Goal: Browse casually: Explore the website without a specific task or goal

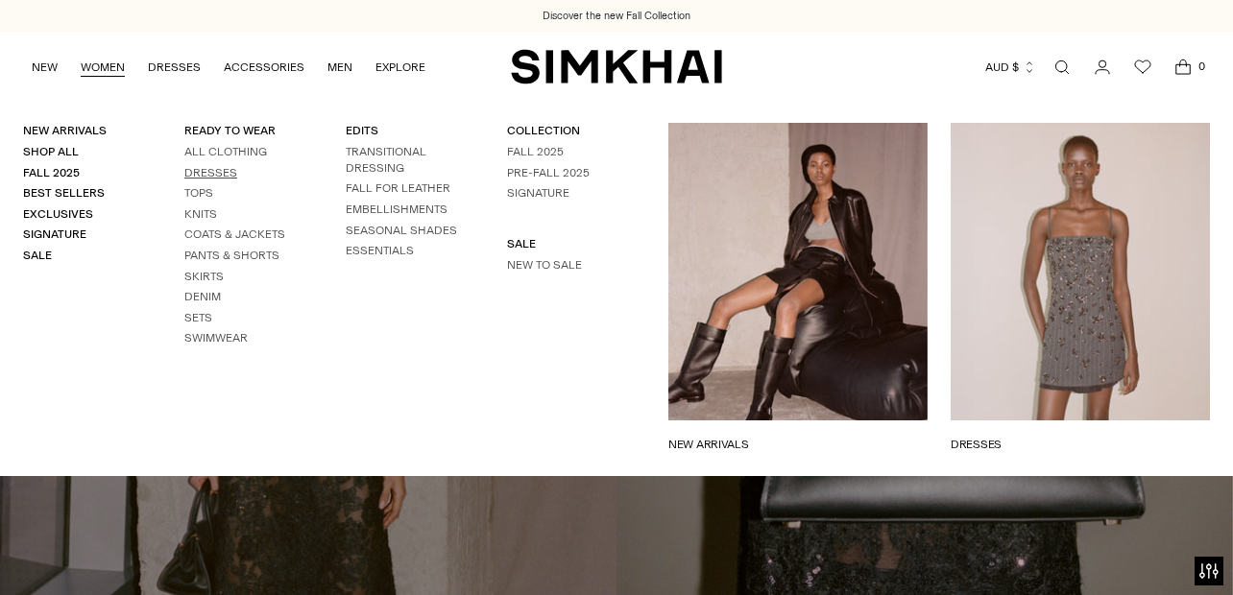
click at [202, 173] on link "Dresses" at bounding box center [210, 172] width 53 height 13
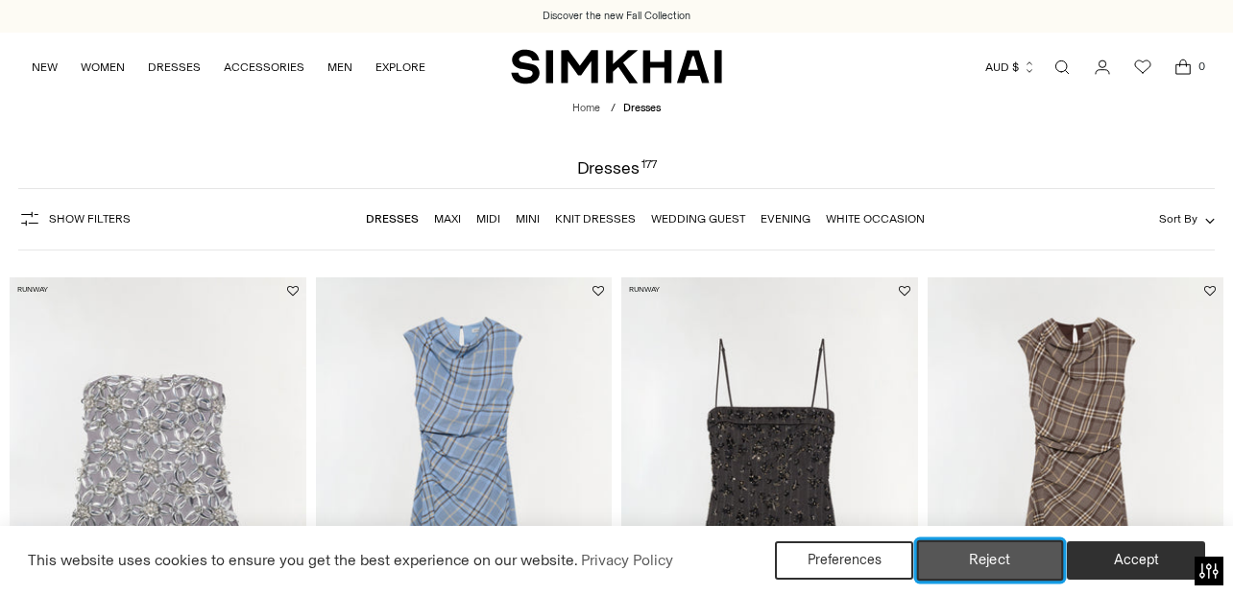
click at [1006, 560] on button "Reject" at bounding box center [990, 561] width 147 height 40
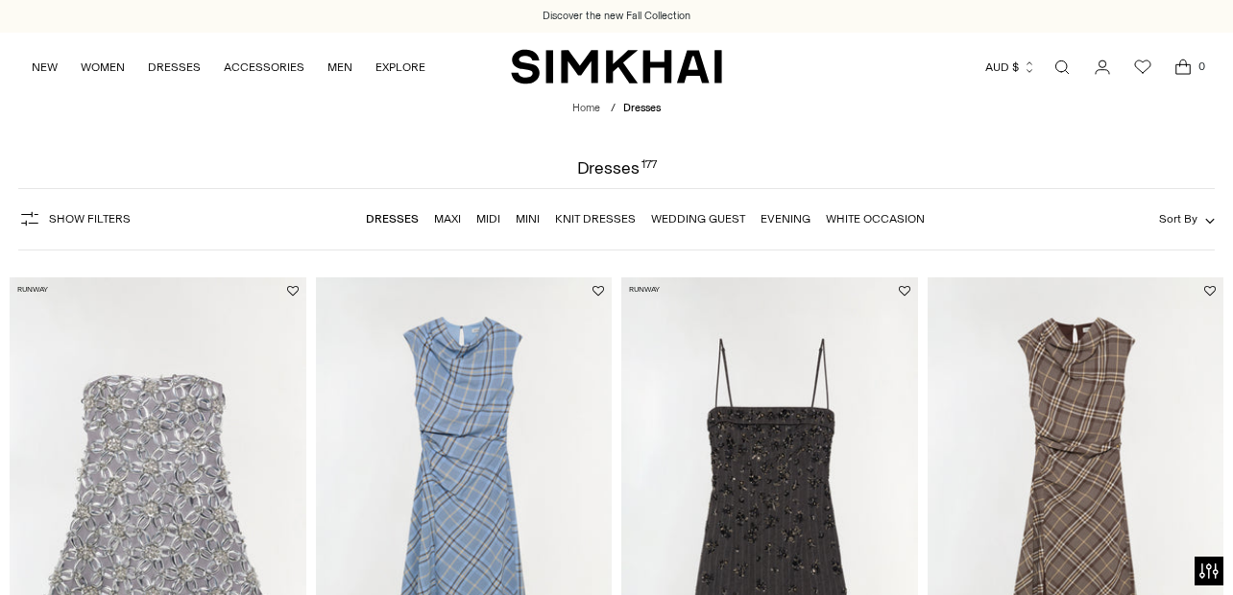
click at [1185, 218] on span "Sort By" at bounding box center [1178, 218] width 38 height 13
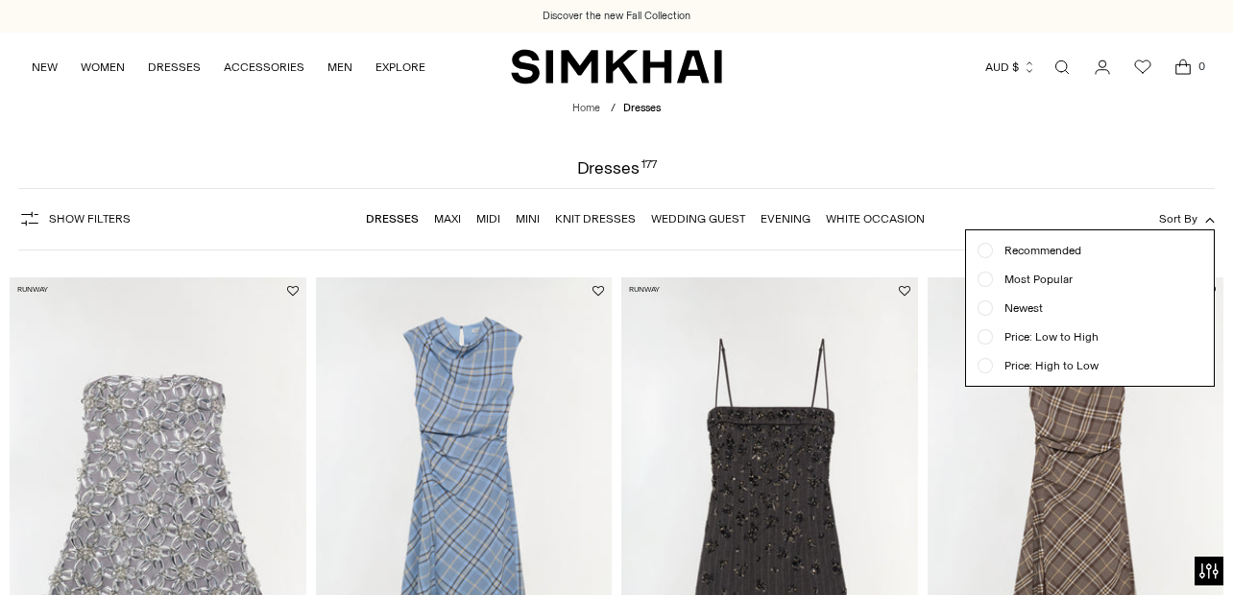
click at [1075, 334] on span "Price: Low to High" at bounding box center [1046, 336] width 106 height 17
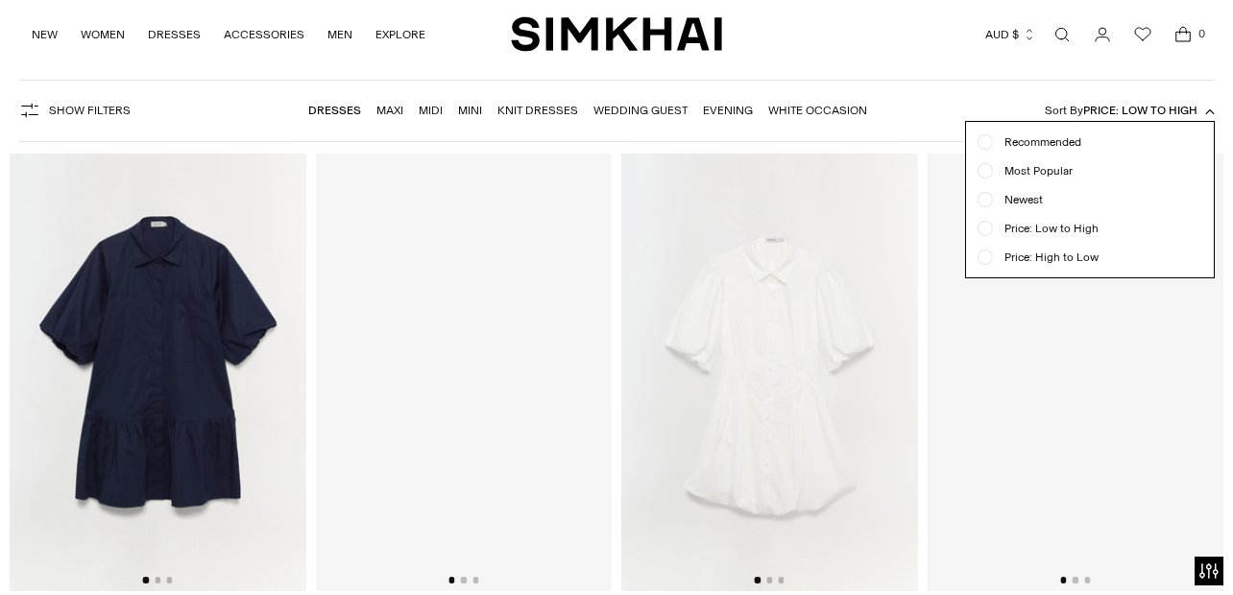
click at [1208, 216] on ul "Recommended Most Popular Newest" at bounding box center [1090, 200] width 248 height 156
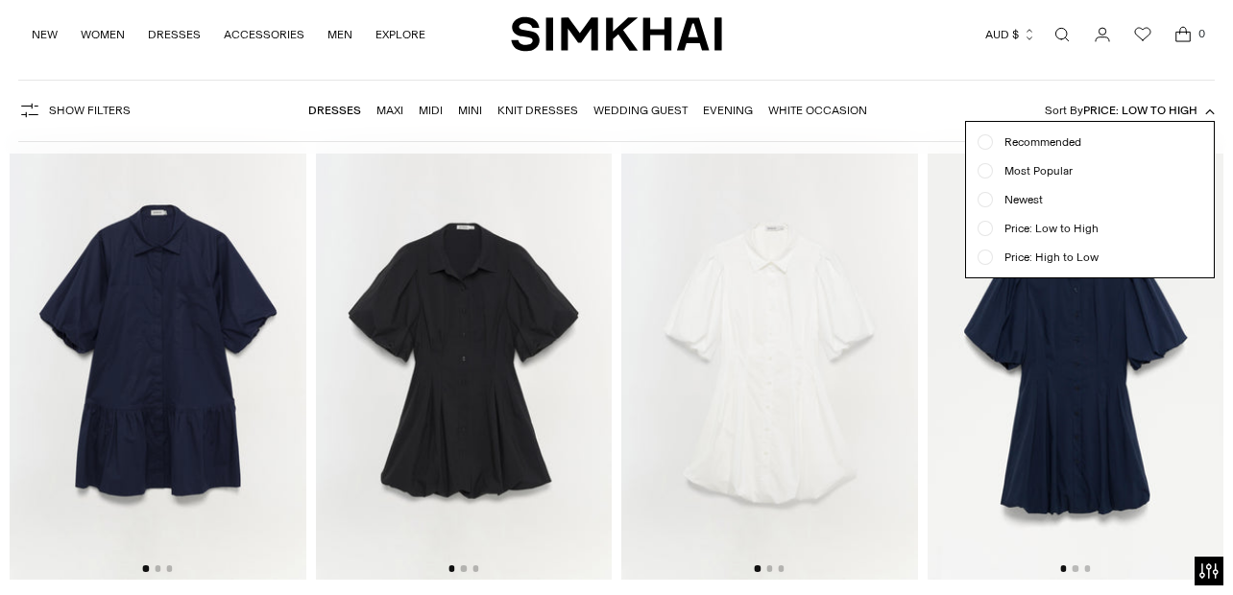
click at [1217, 110] on form "Show Filters Show Filters Dresses Maxi Midi Mini Knit Dresses Wedding Guest Eve…" at bounding box center [616, 110] width 1233 height 85
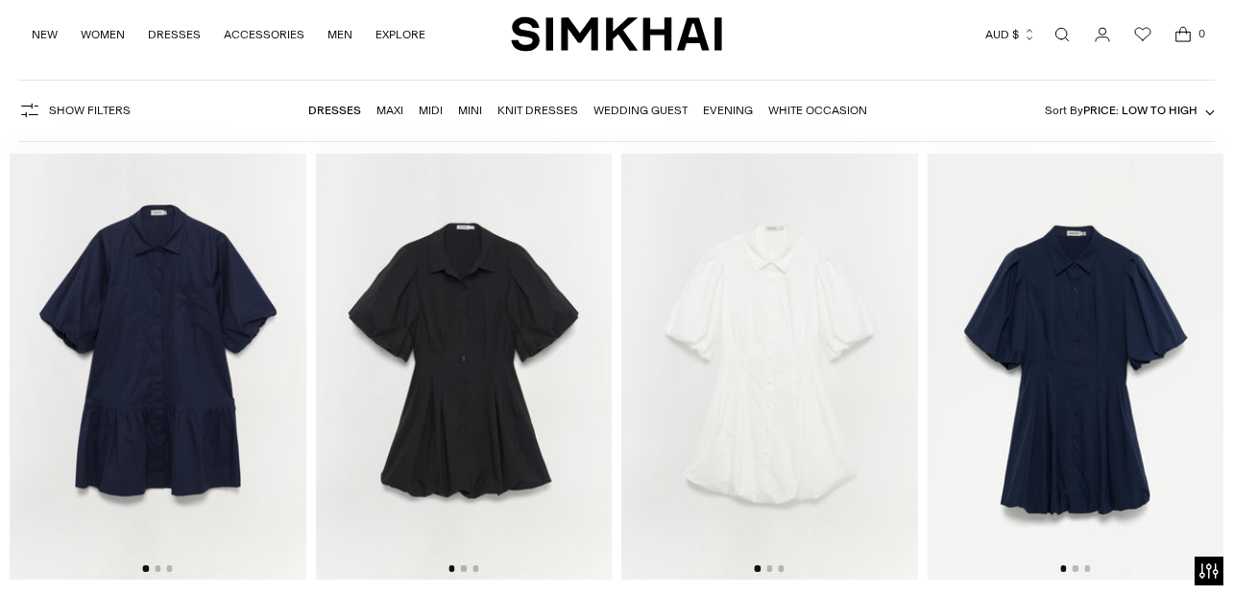
click at [1205, 113] on icon "button" at bounding box center [1210, 113] width 10 height 10
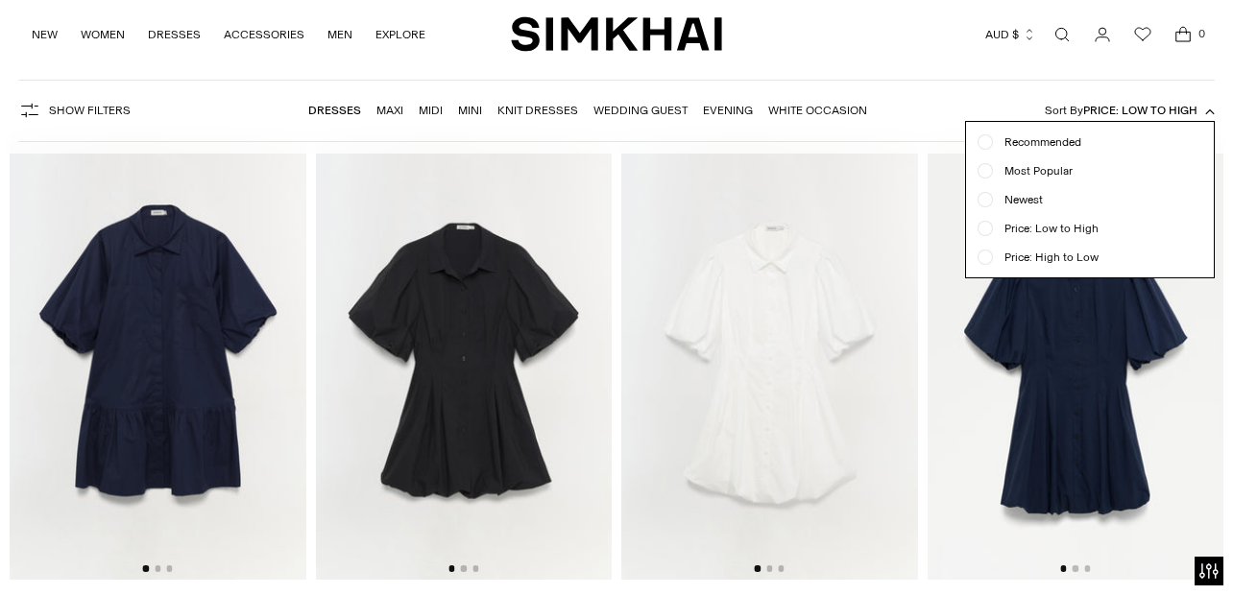
click at [1205, 113] on icon "button" at bounding box center [1210, 113] width 10 height 10
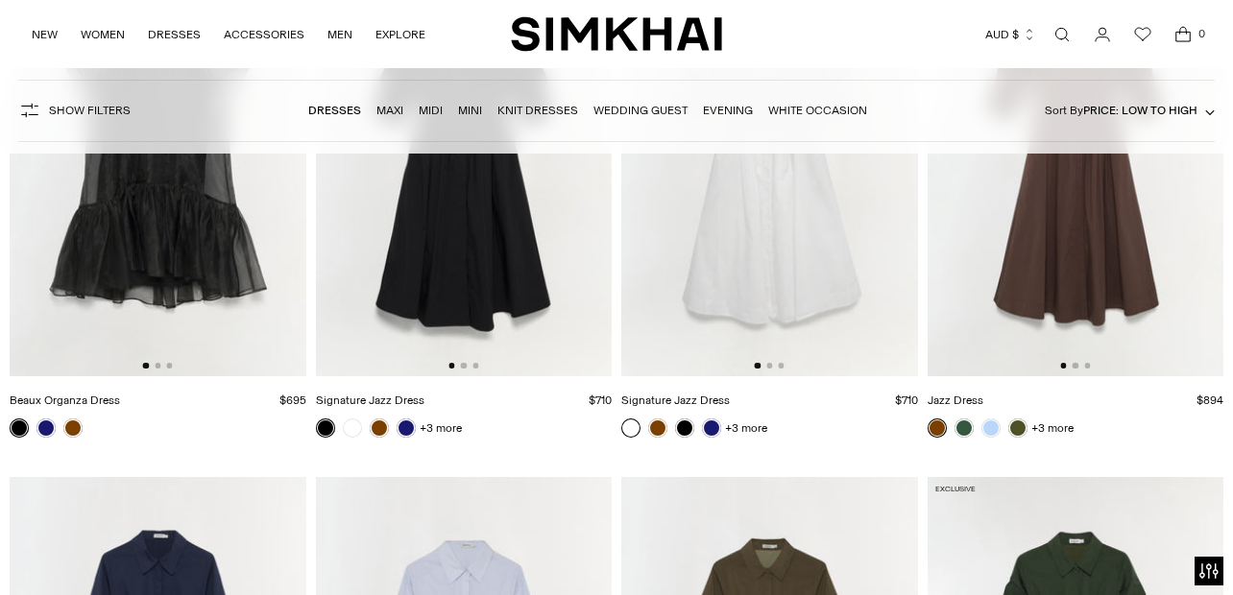
scroll to position [5366, 0]
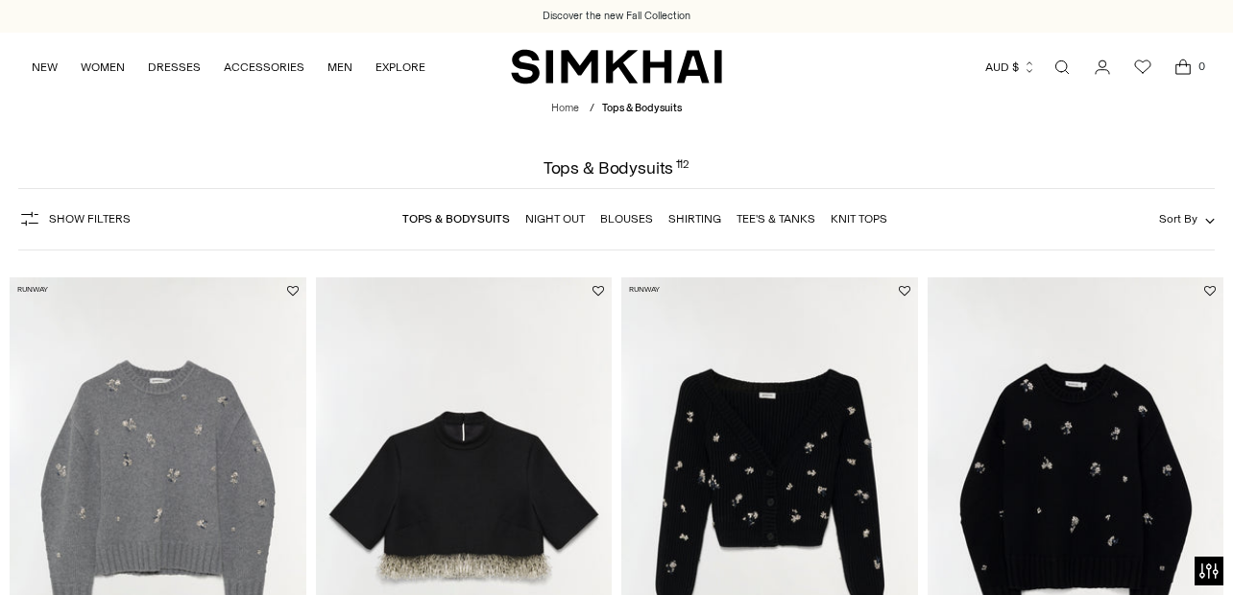
click at [1203, 225] on button "Sort By" at bounding box center [1187, 218] width 56 height 21
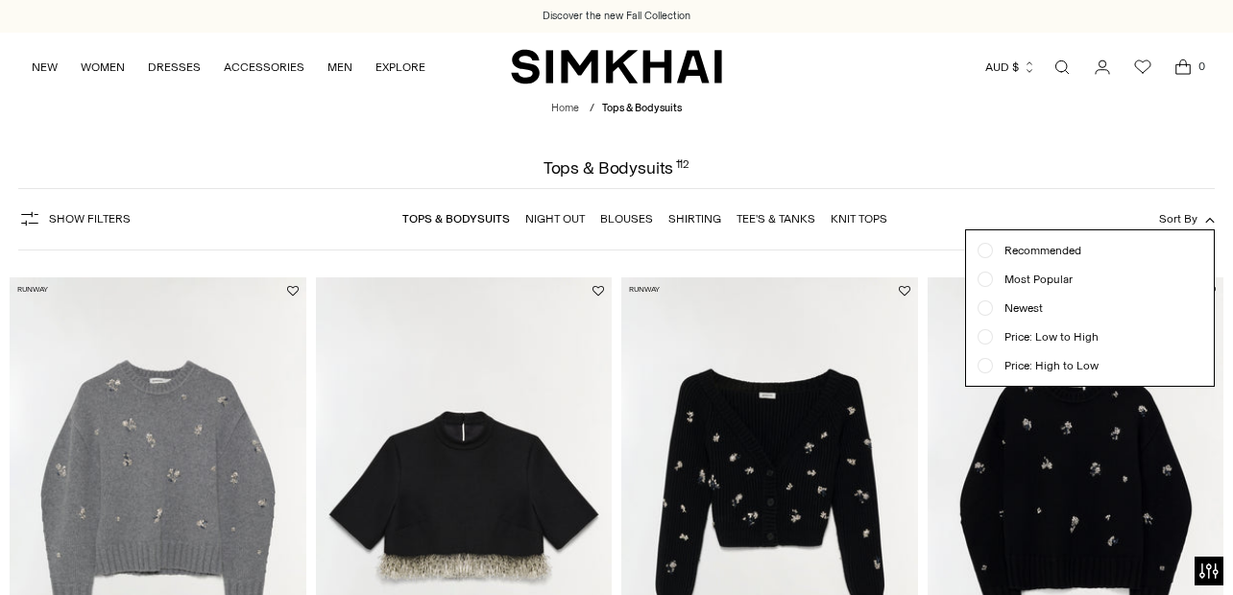
click at [1066, 341] on span "Price: Low to High" at bounding box center [1046, 336] width 106 height 17
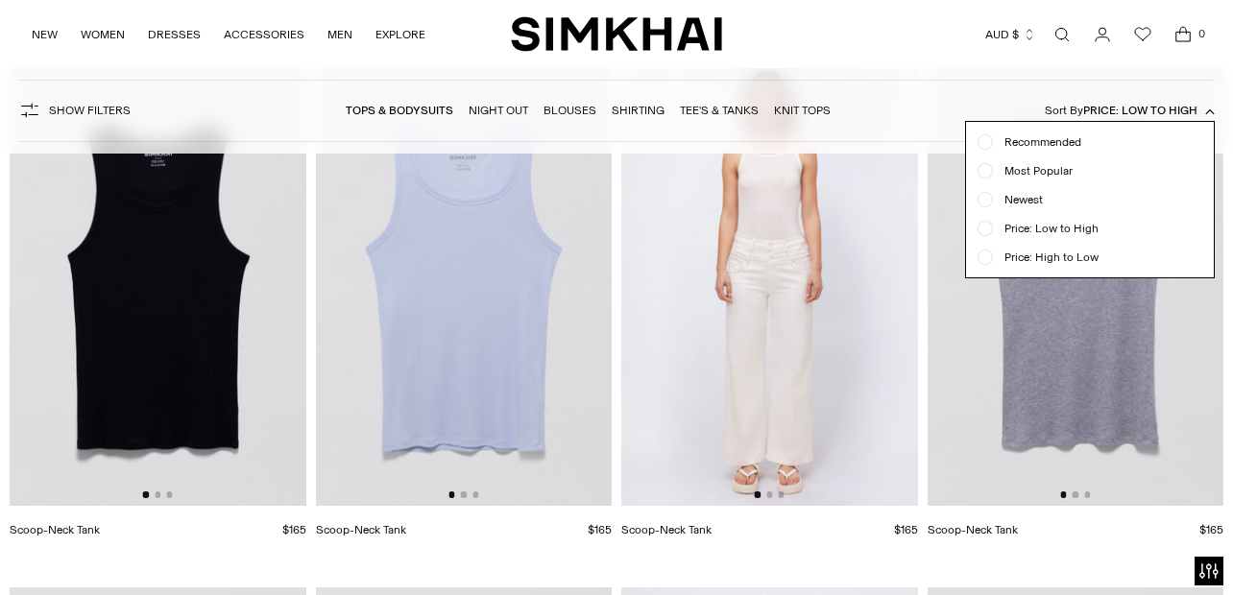
scroll to position [238, 0]
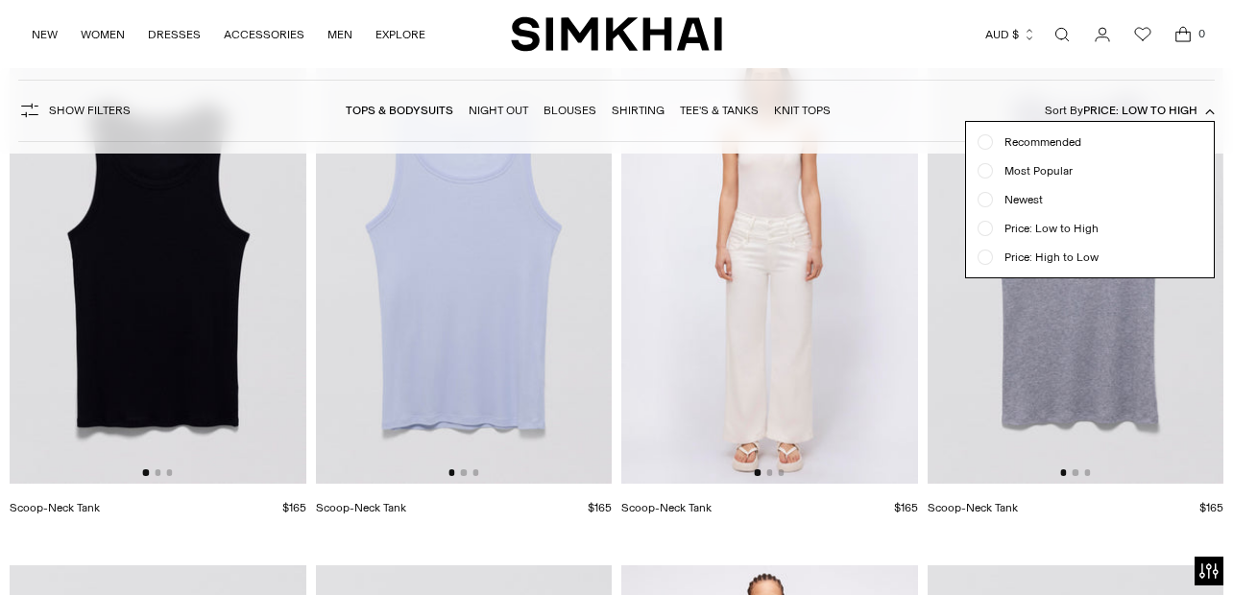
click at [1214, 106] on button "Sort By Price: Low to High" at bounding box center [1130, 110] width 170 height 21
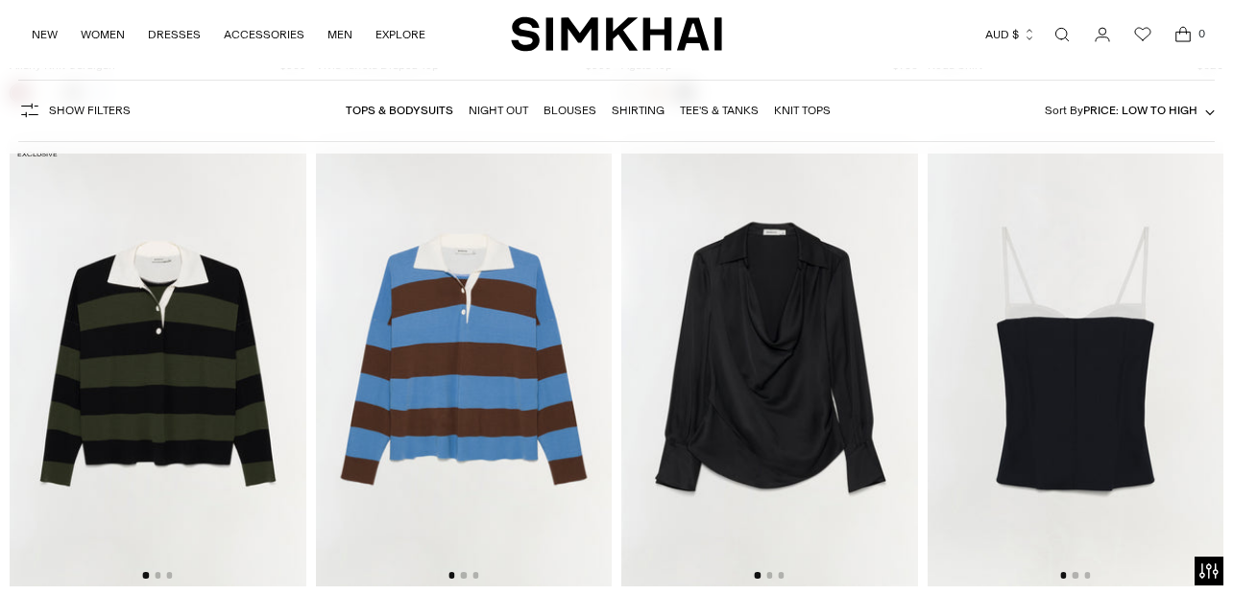
scroll to position [10802, 0]
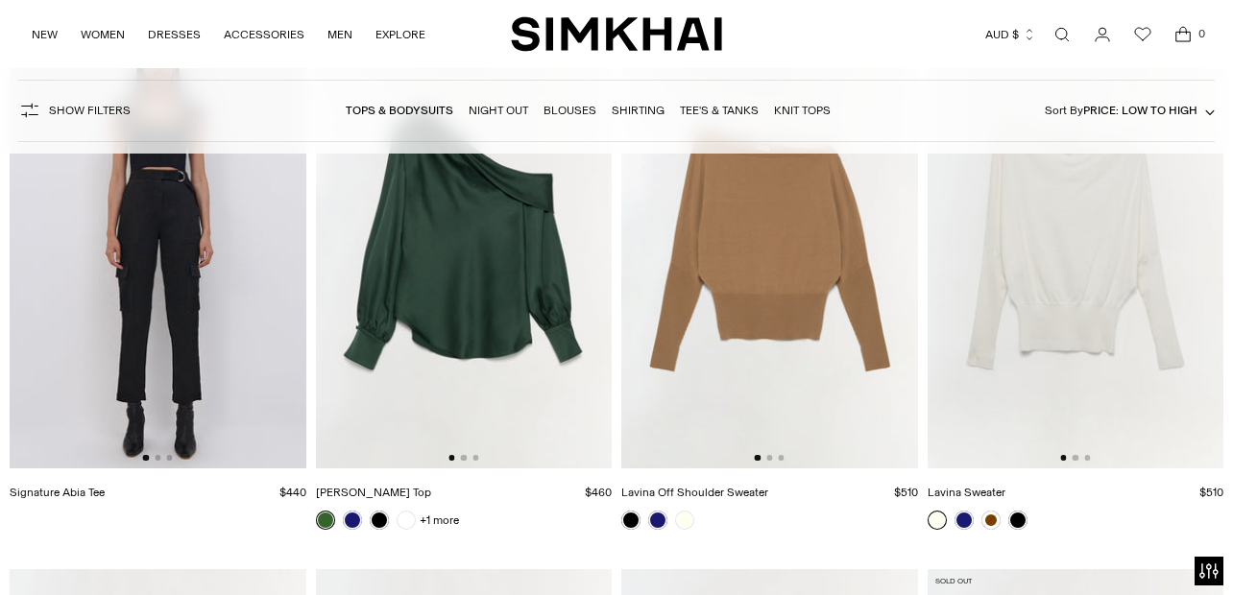
scroll to position [5623, 0]
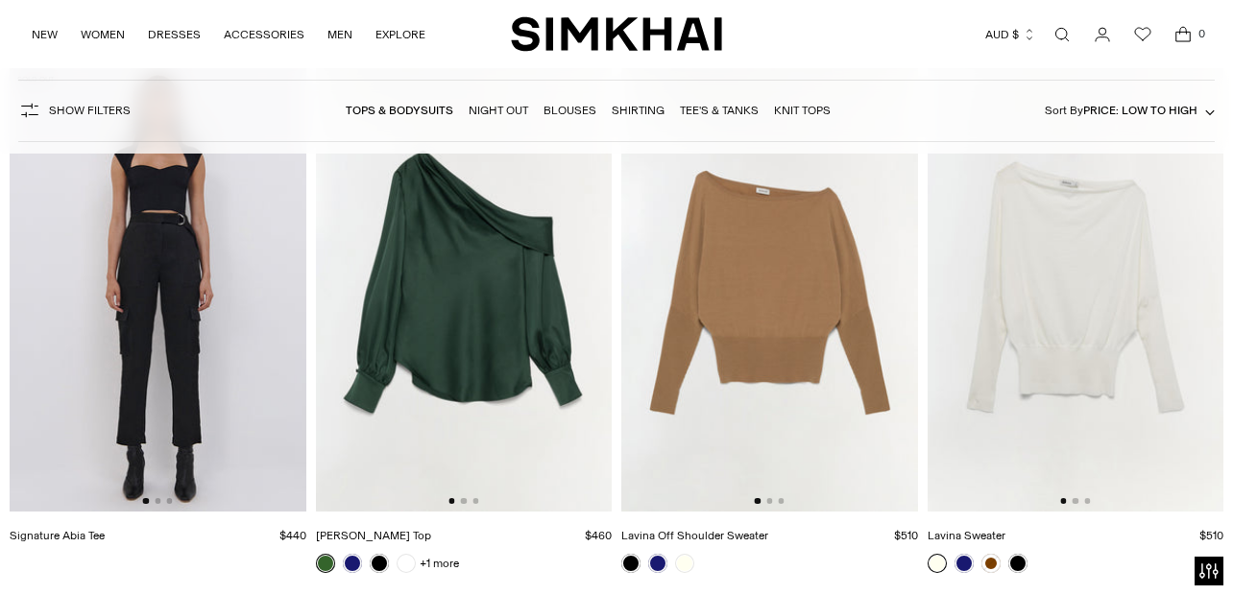
click at [771, 504] on div at bounding box center [770, 501] width 30 height 6
click at [770, 502] on button "Go to slide 2" at bounding box center [769, 501] width 6 height 6
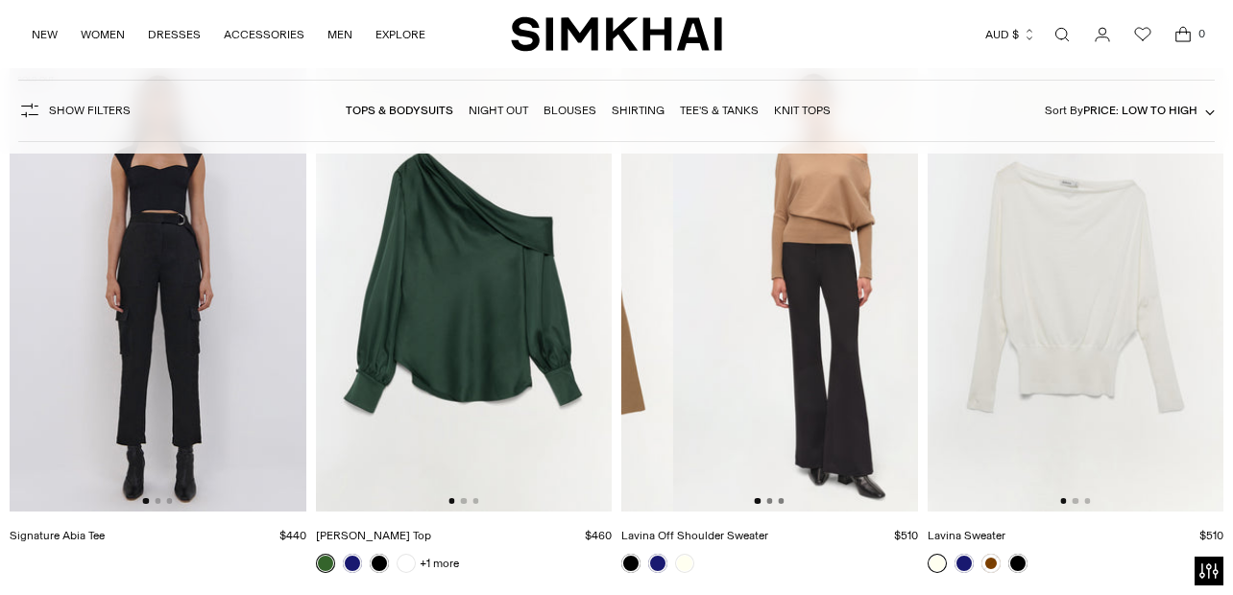
scroll to position [0, 296]
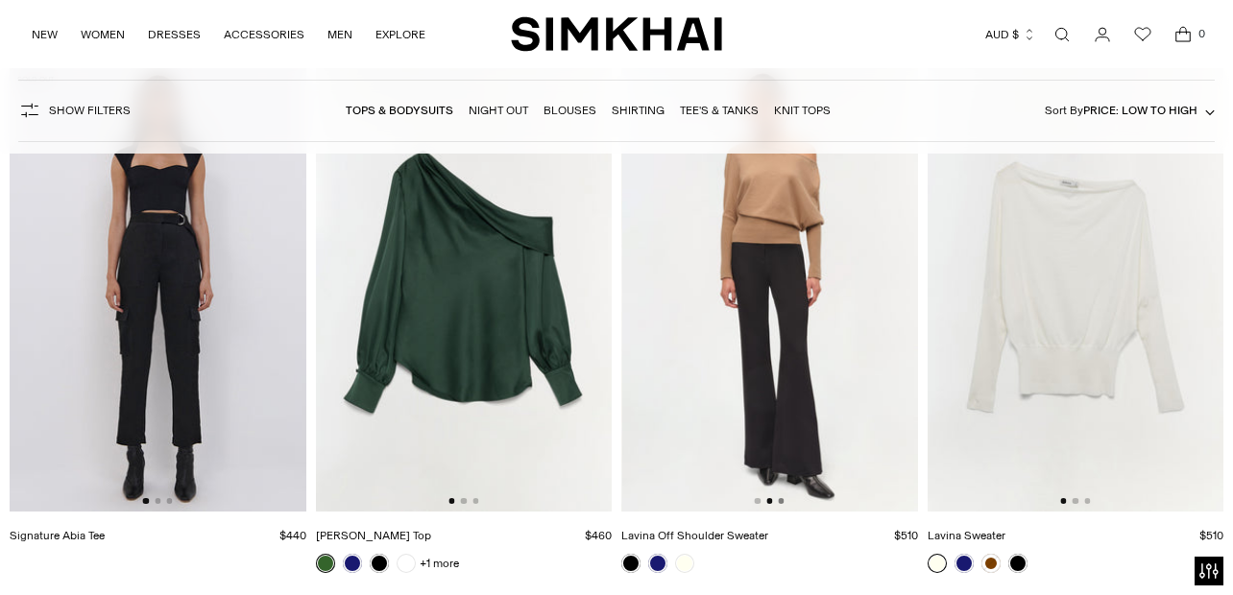
click at [780, 500] on button "Go to slide 3" at bounding box center [781, 501] width 6 height 6
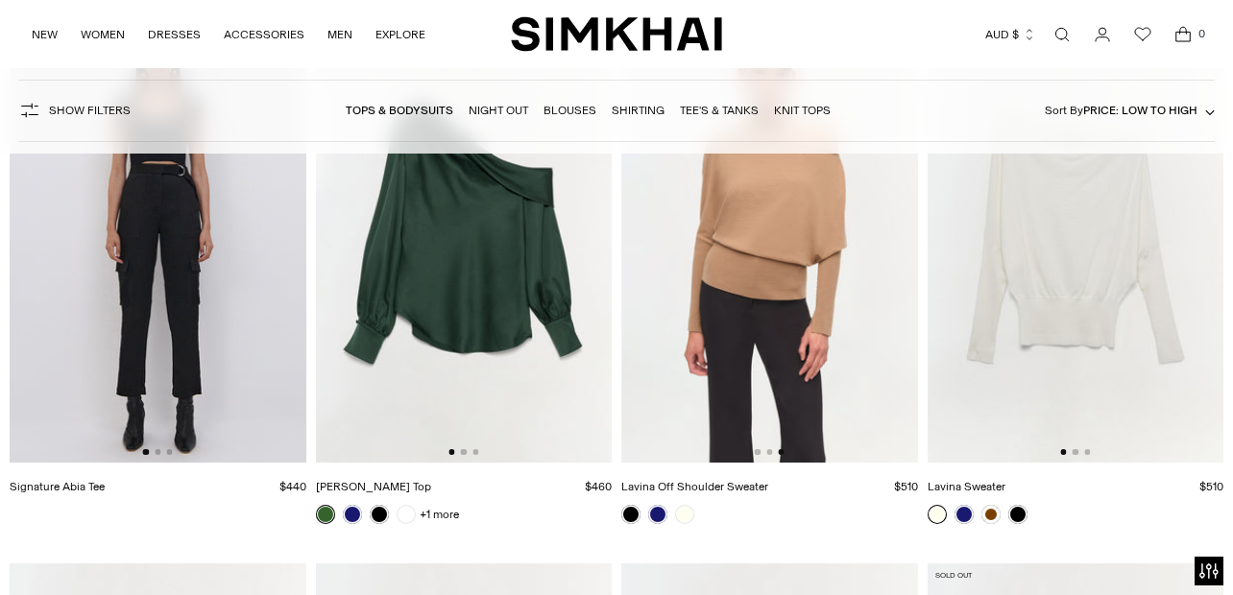
scroll to position [5540, 0]
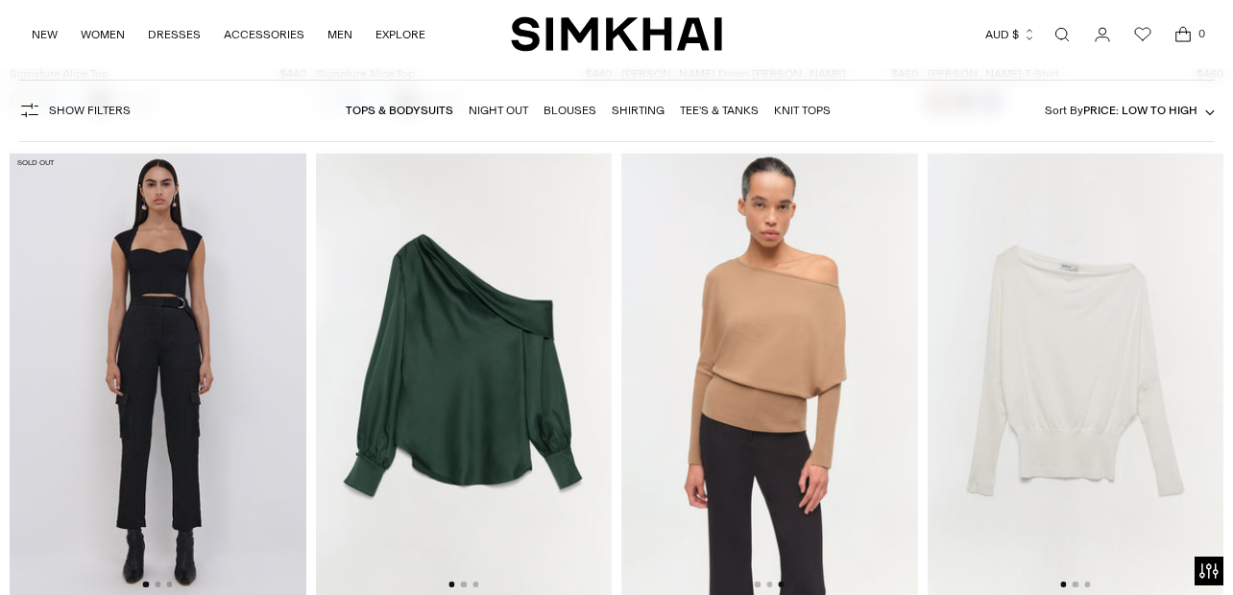
click at [807, 368] on img at bounding box center [770, 373] width 297 height 445
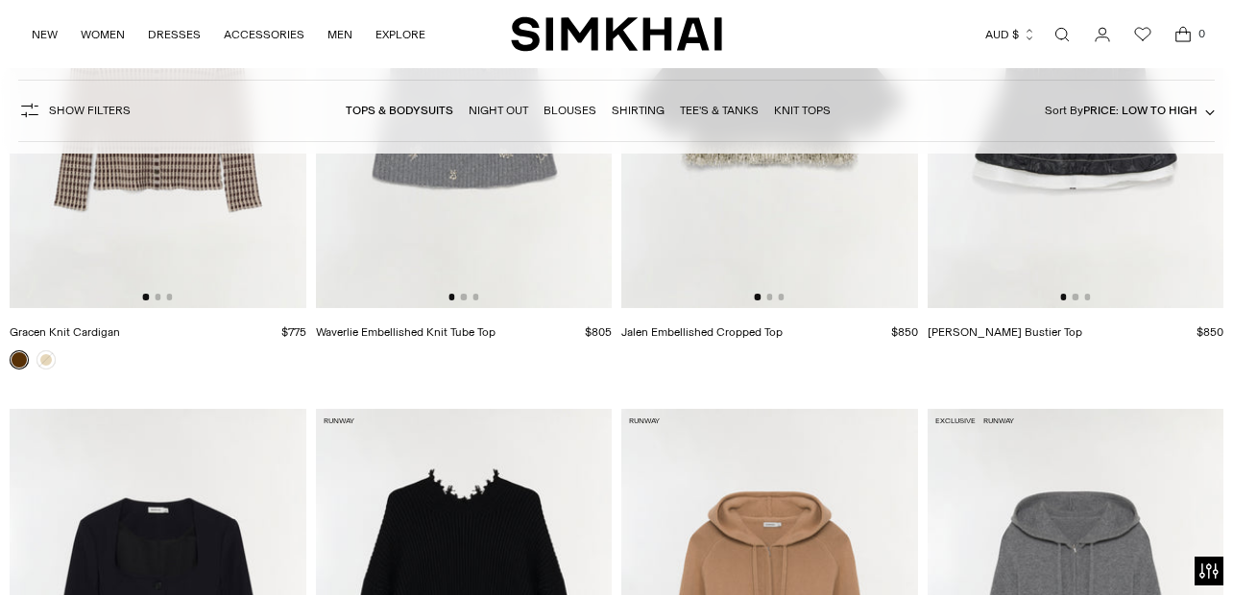
scroll to position [13399, 0]
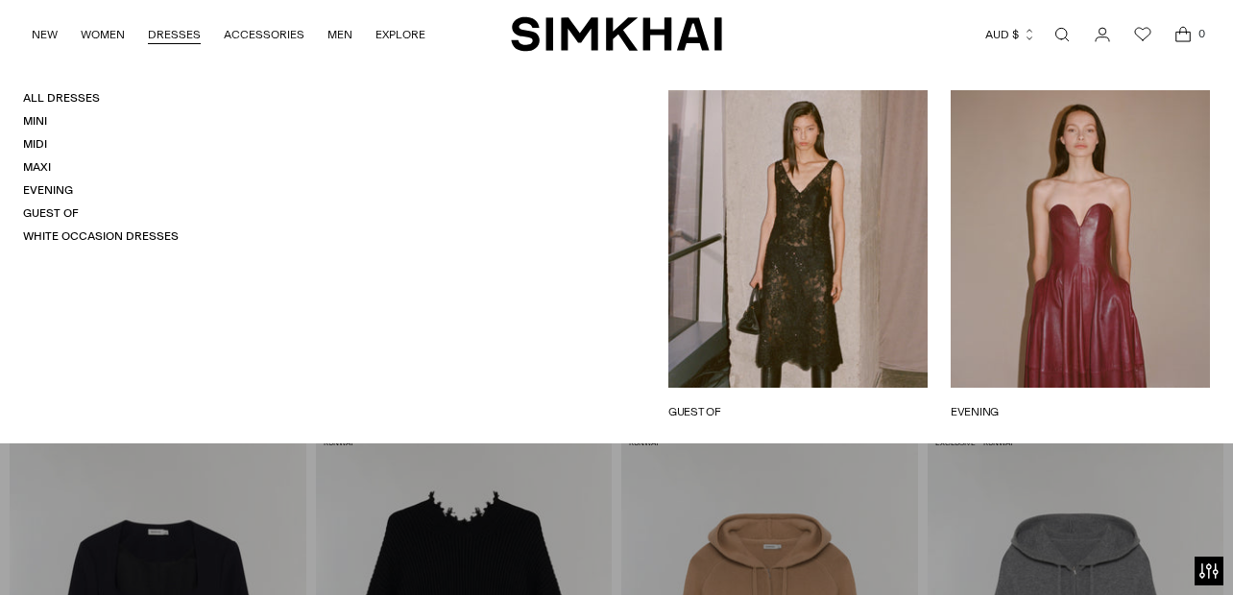
click at [184, 27] on link "DRESSES" at bounding box center [174, 34] width 53 height 42
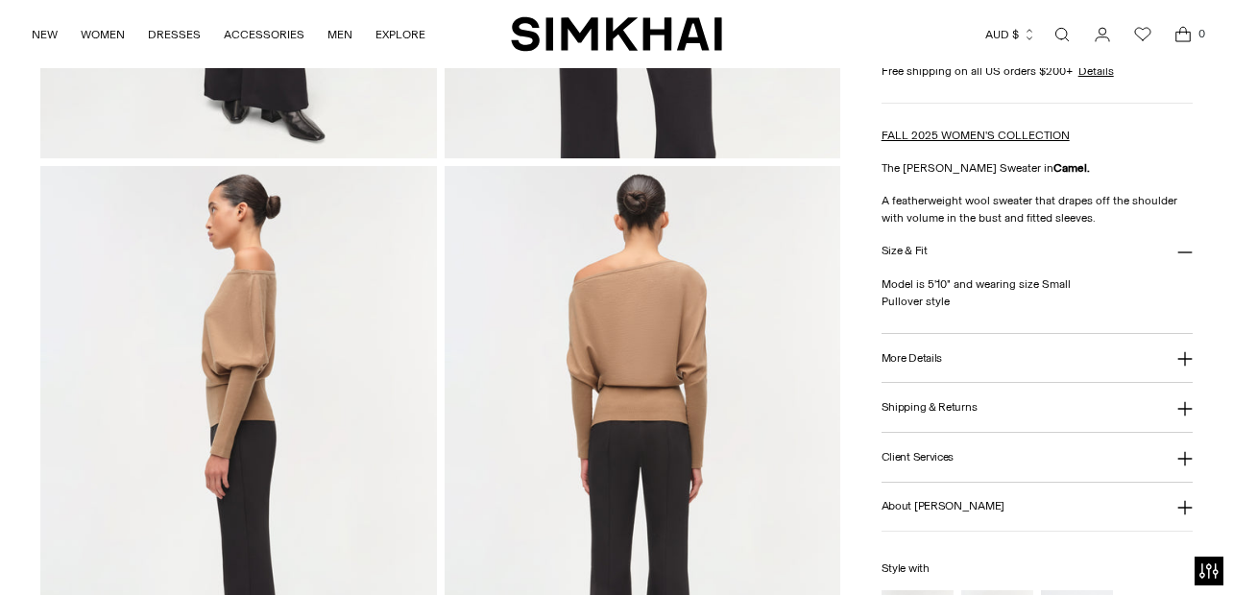
scroll to position [588, 0]
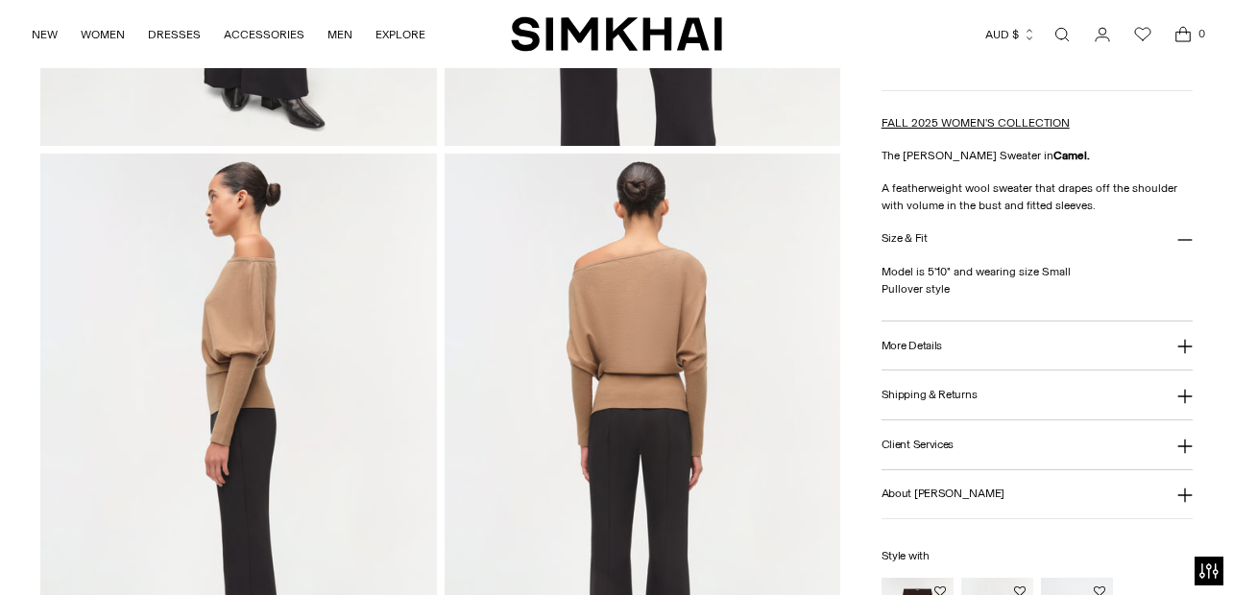
click at [1095, 356] on button "More Details" at bounding box center [1036, 346] width 311 height 49
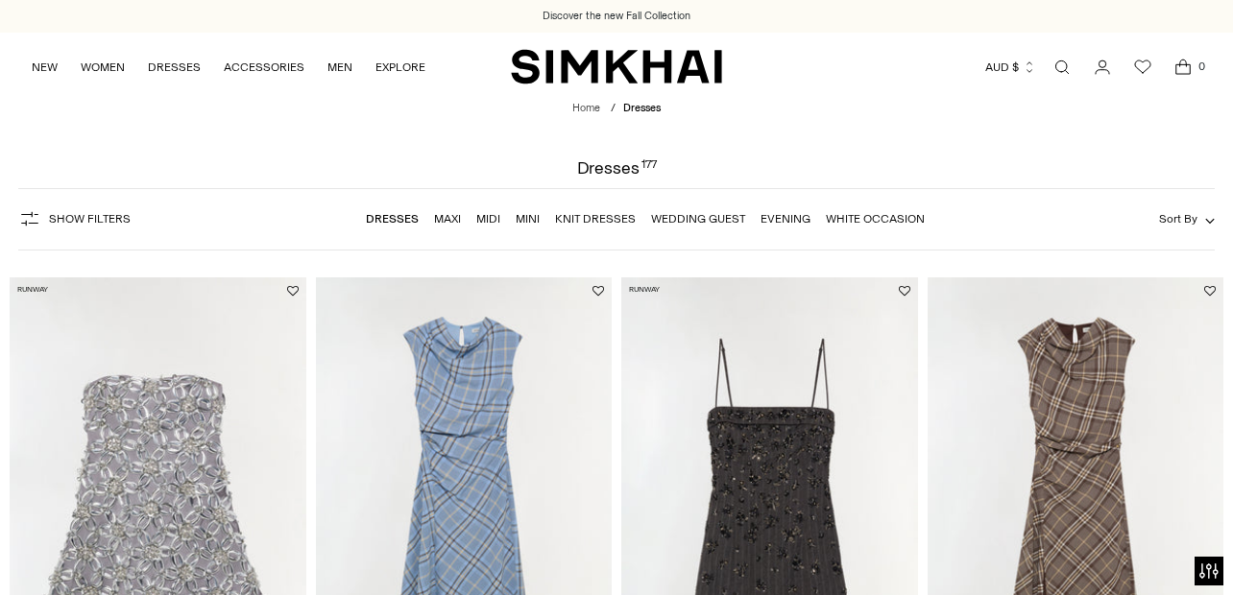
click at [1196, 212] on span "Sort By" at bounding box center [1178, 218] width 38 height 13
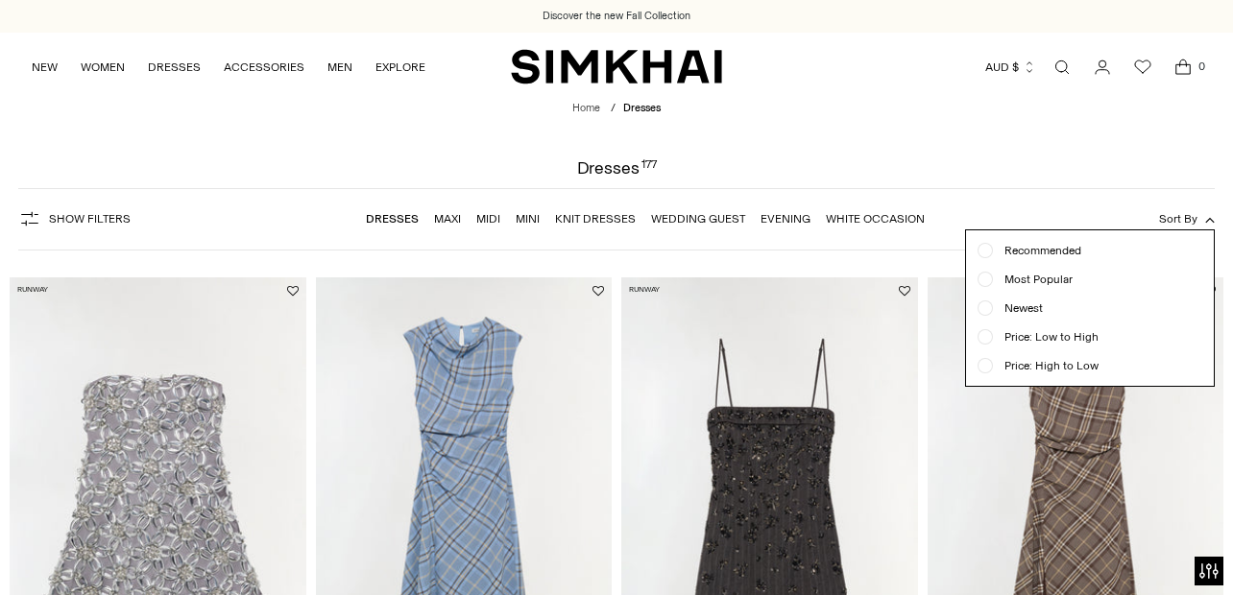
click at [1080, 339] on span "Price: Low to High" at bounding box center [1046, 336] width 106 height 17
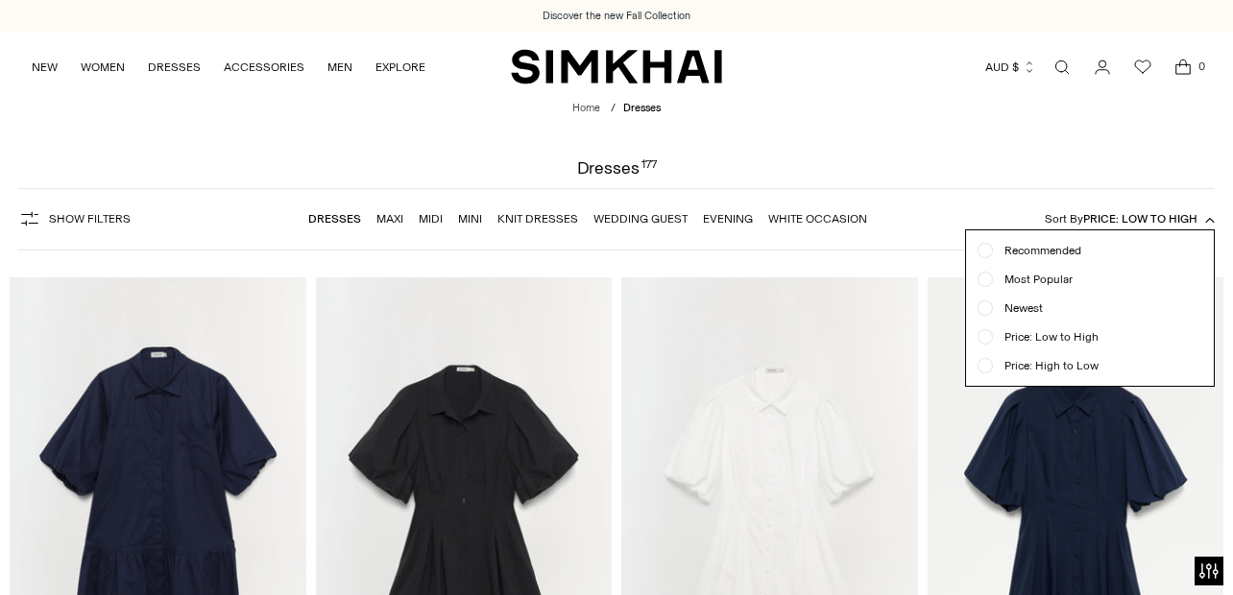
click at [1204, 230] on ul "Recommended Most Popular Newest" at bounding box center [1090, 308] width 248 height 156
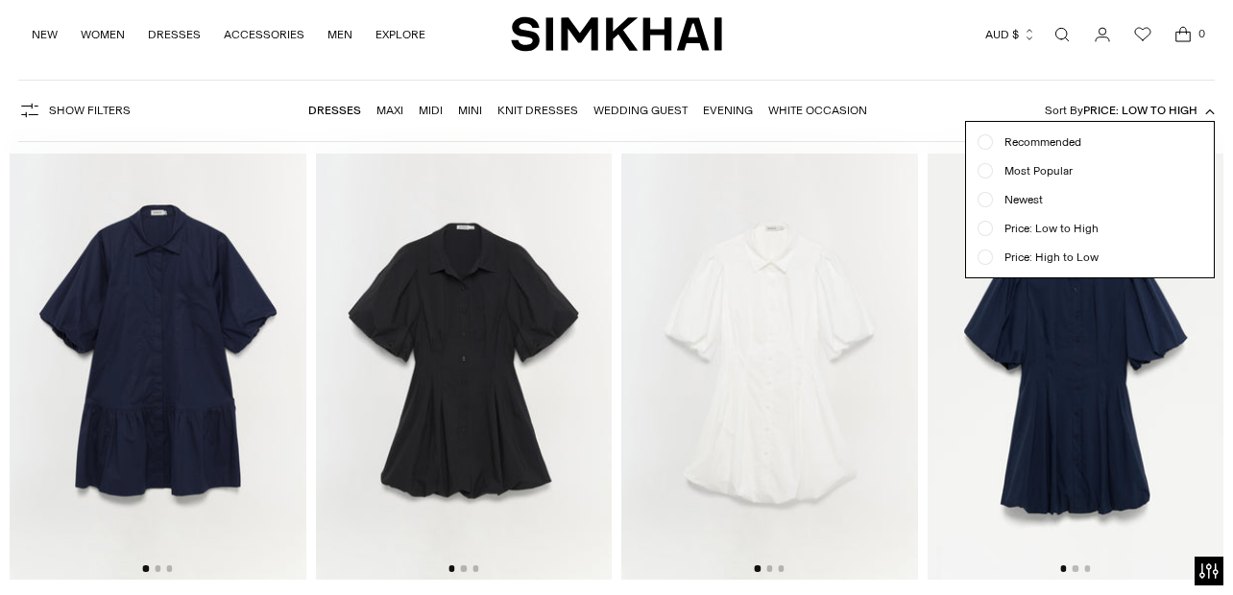
scroll to position [238, 0]
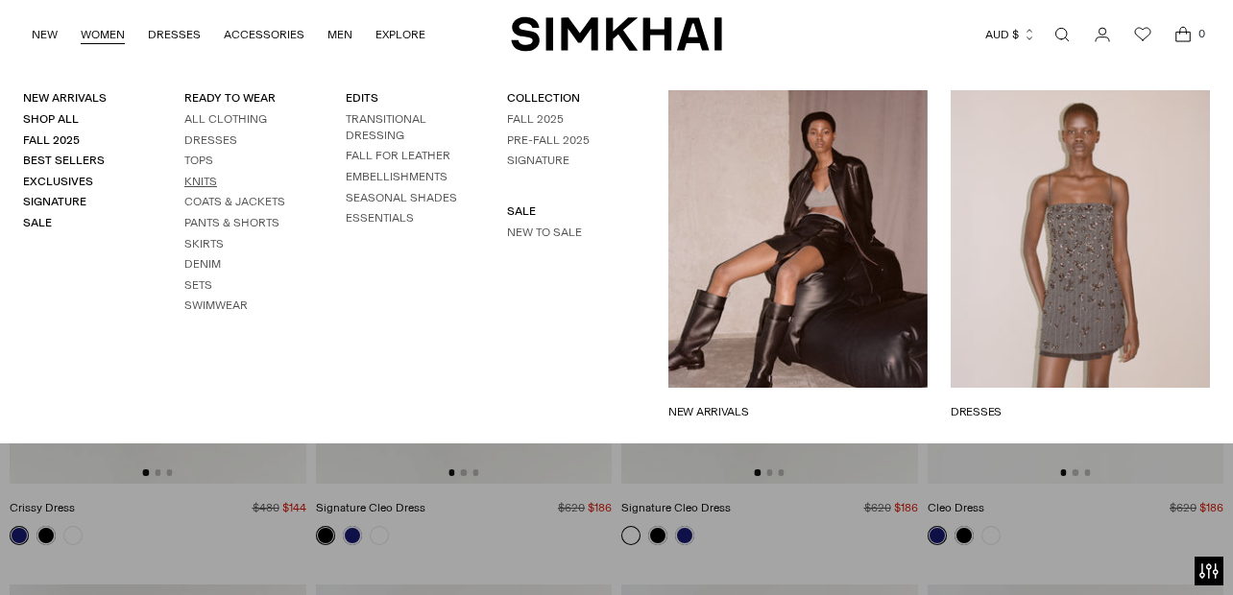
click at [203, 183] on link "Knits" at bounding box center [200, 181] width 33 height 13
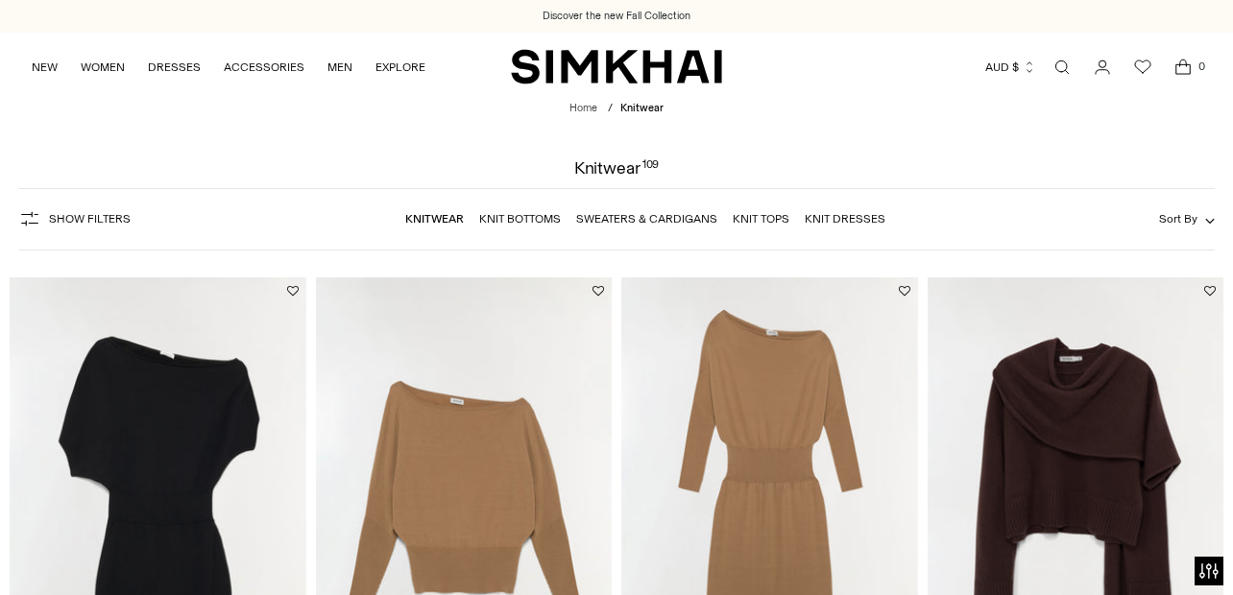
click at [1215, 218] on form "Show Filters Show Filters Knitwear Knit Bottoms Sweaters & Cardigans Knit Tops …" at bounding box center [616, 219] width 1233 height 85
click at [1207, 219] on icon "button" at bounding box center [1210, 221] width 10 height 10
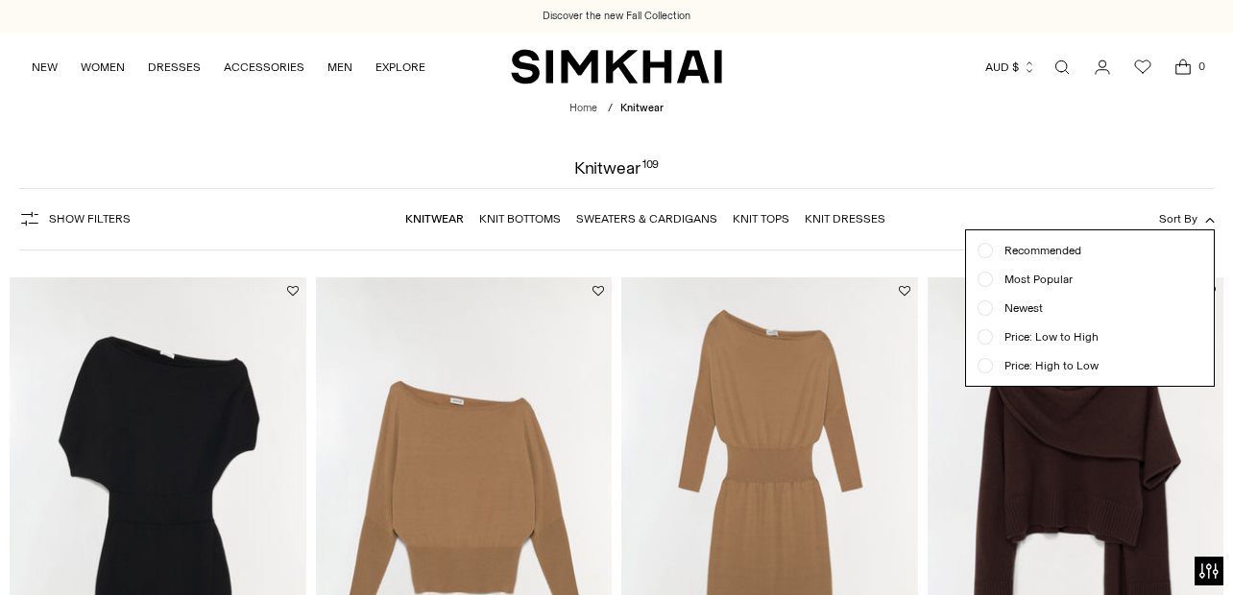
click at [1072, 334] on span "Price: Low to High" at bounding box center [1046, 336] width 106 height 17
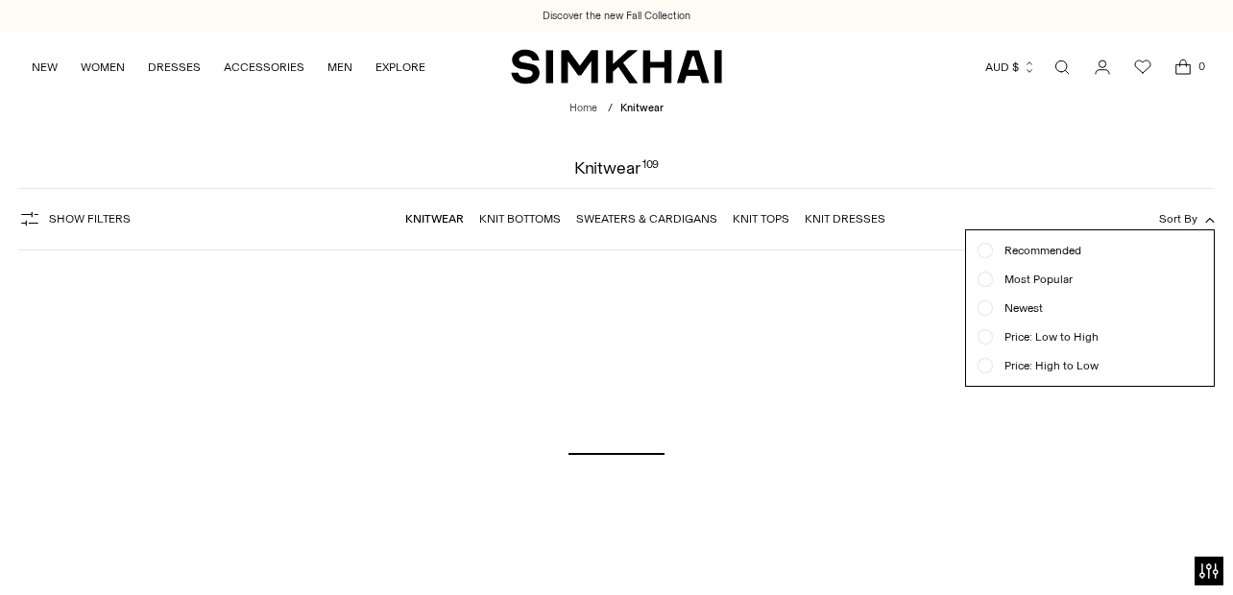
click at [1210, 218] on icon "button" at bounding box center [1210, 221] width 10 height 10
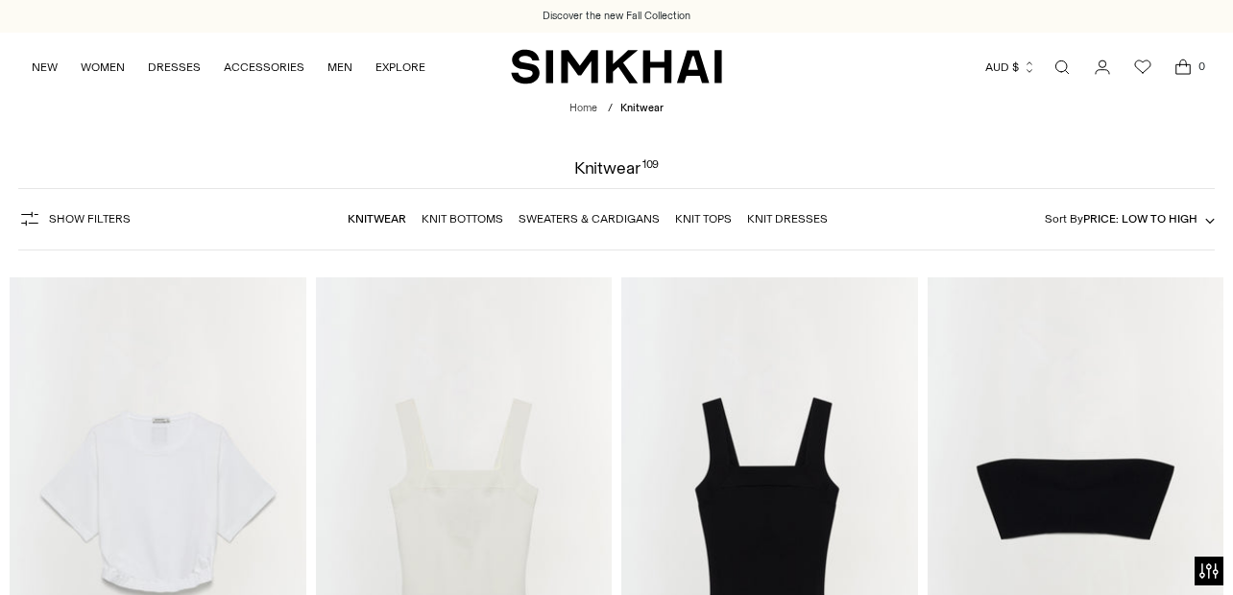
scroll to position [142, 0]
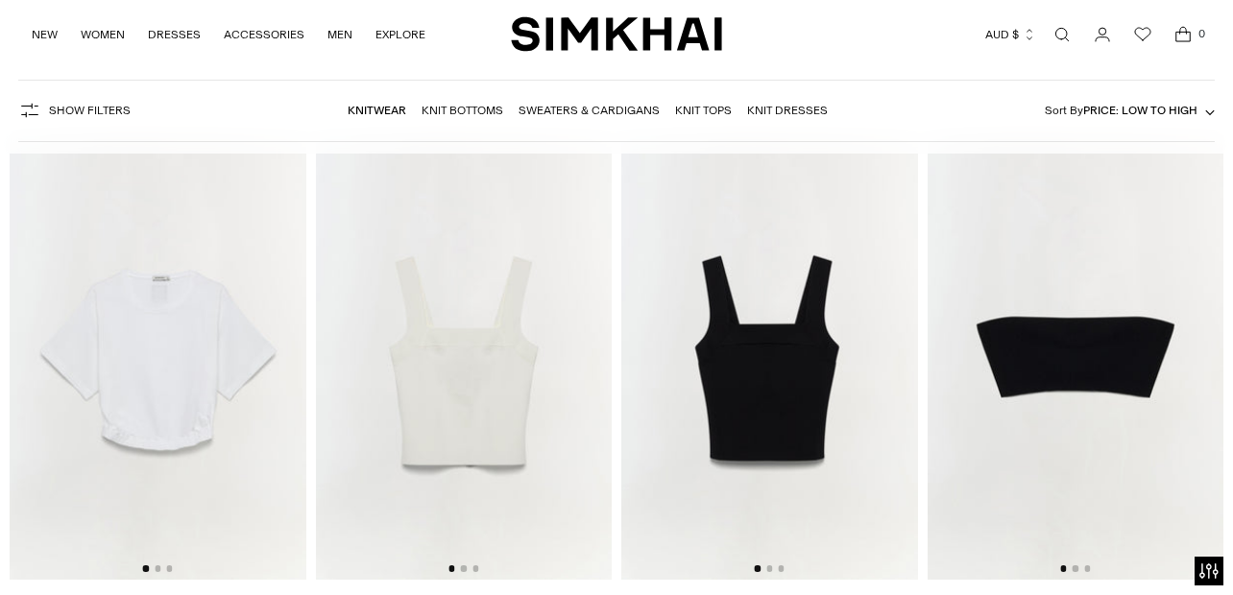
drag, startPoint x: 1230, startPoint y: 76, endPoint x: 1230, endPoint y: 105, distance: 28.8
click at [1230, 105] on form "Show Filters Show Filters Knitwear Knit Bottoms Sweaters & Cardigans Knit Tops …" at bounding box center [616, 110] width 1233 height 85
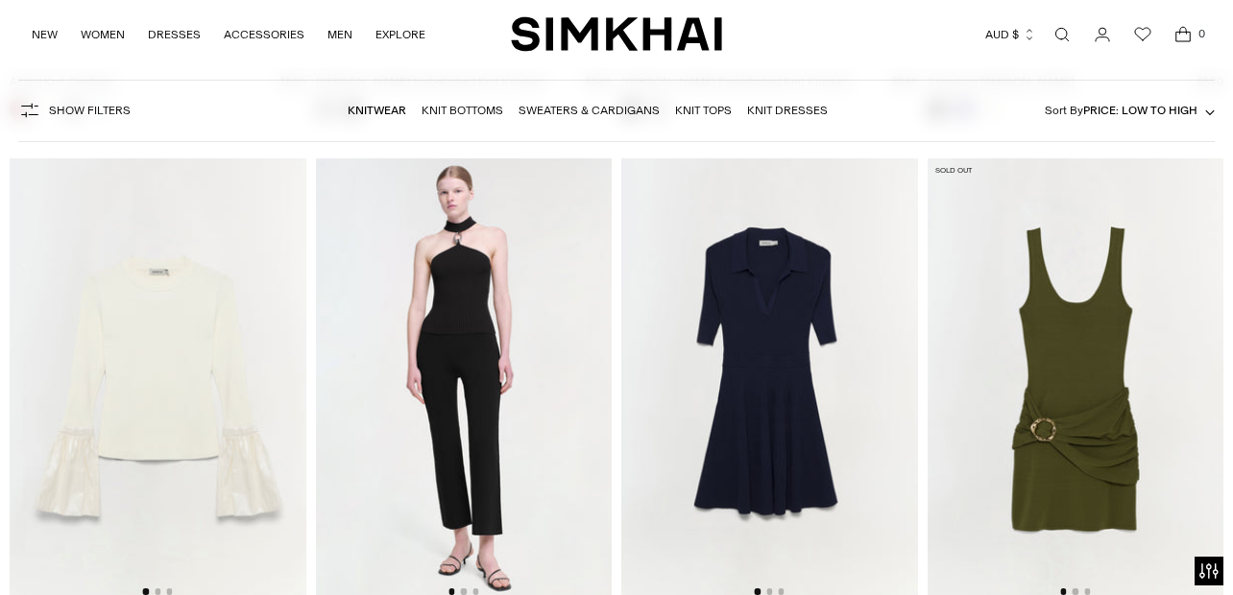
scroll to position [6072, 0]
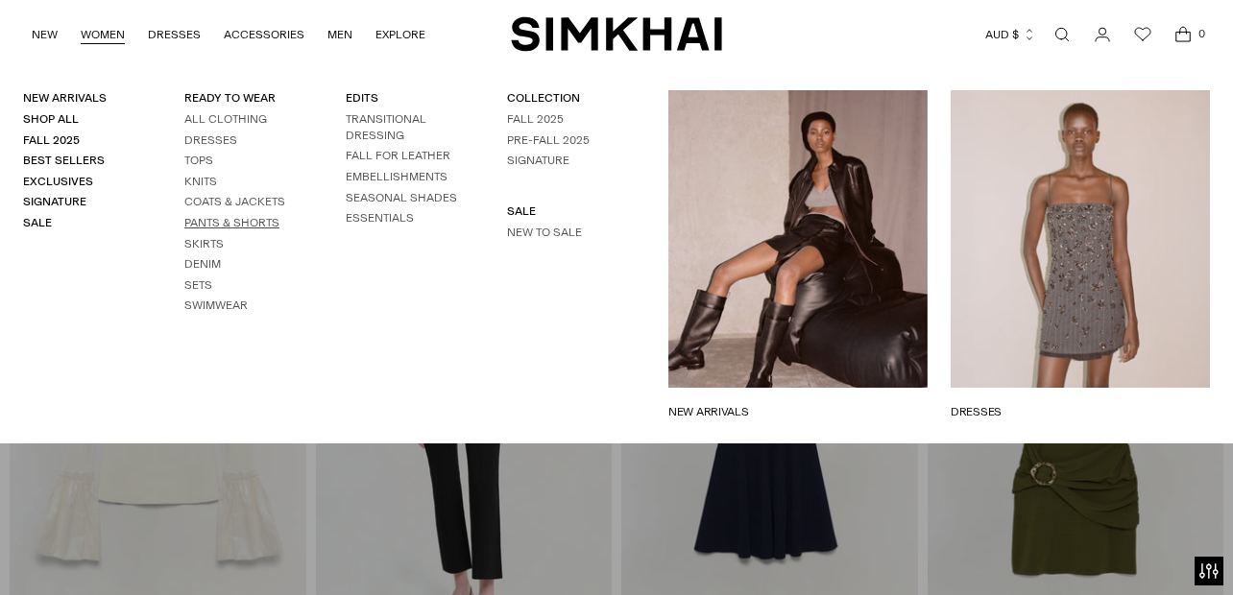
click at [227, 219] on link "Pants & Shorts" at bounding box center [231, 222] width 95 height 13
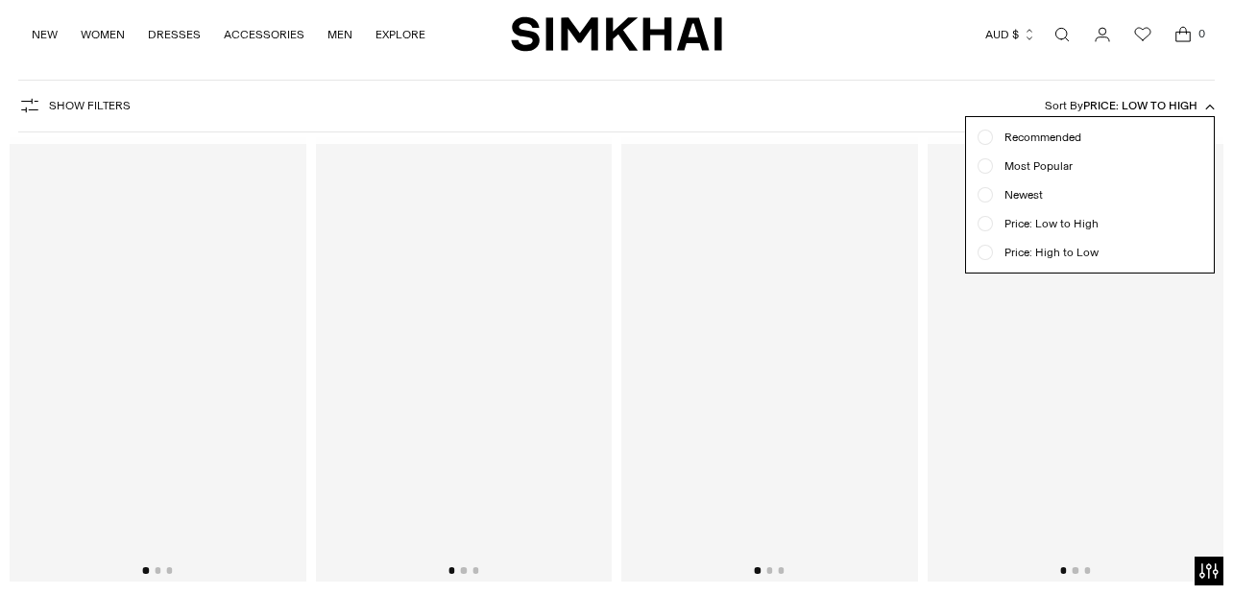
click at [1209, 216] on ul "Recommended Most Popular Newest" at bounding box center [1090, 195] width 248 height 156
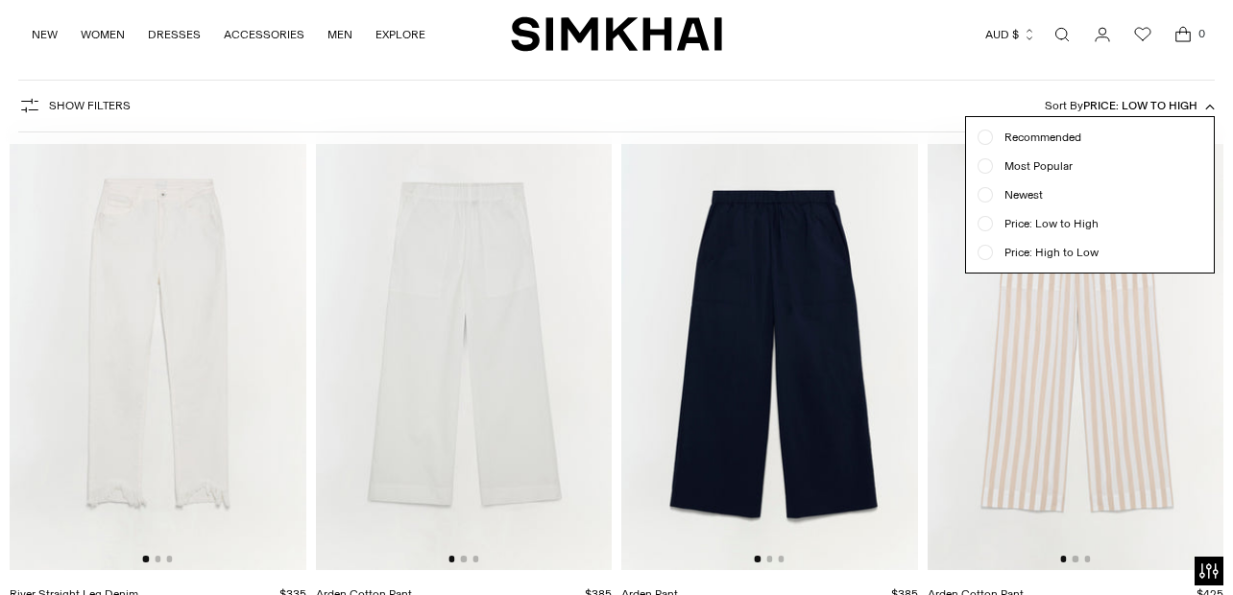
click at [1202, 100] on button "Sort By Price: Low to High" at bounding box center [1130, 105] width 170 height 21
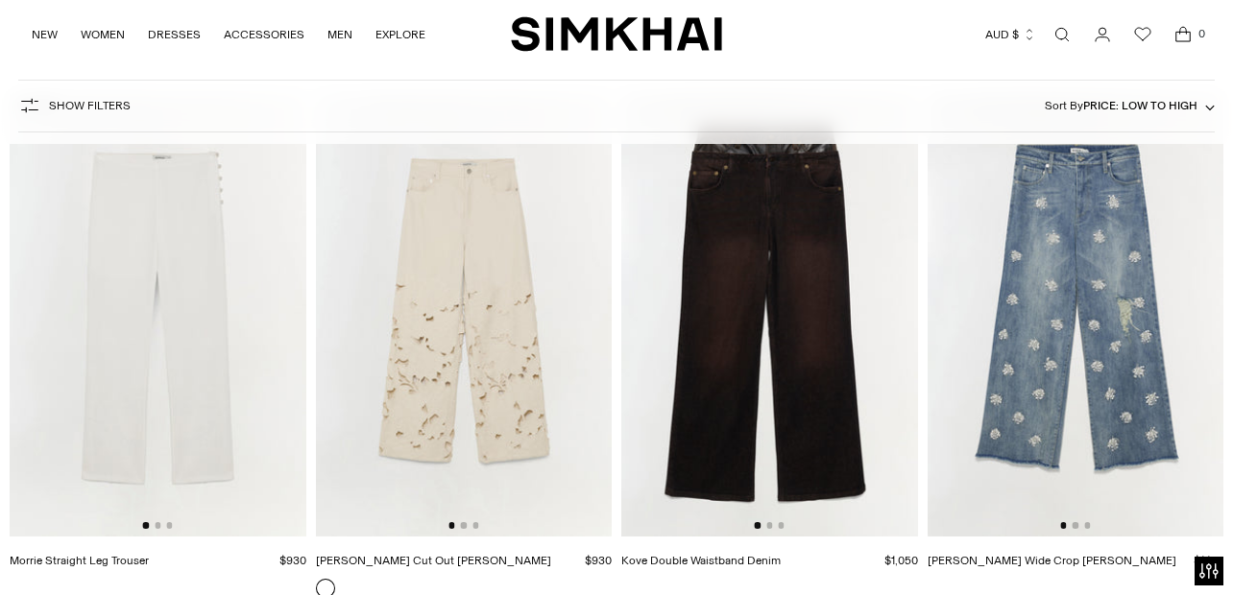
scroll to position [6192, 0]
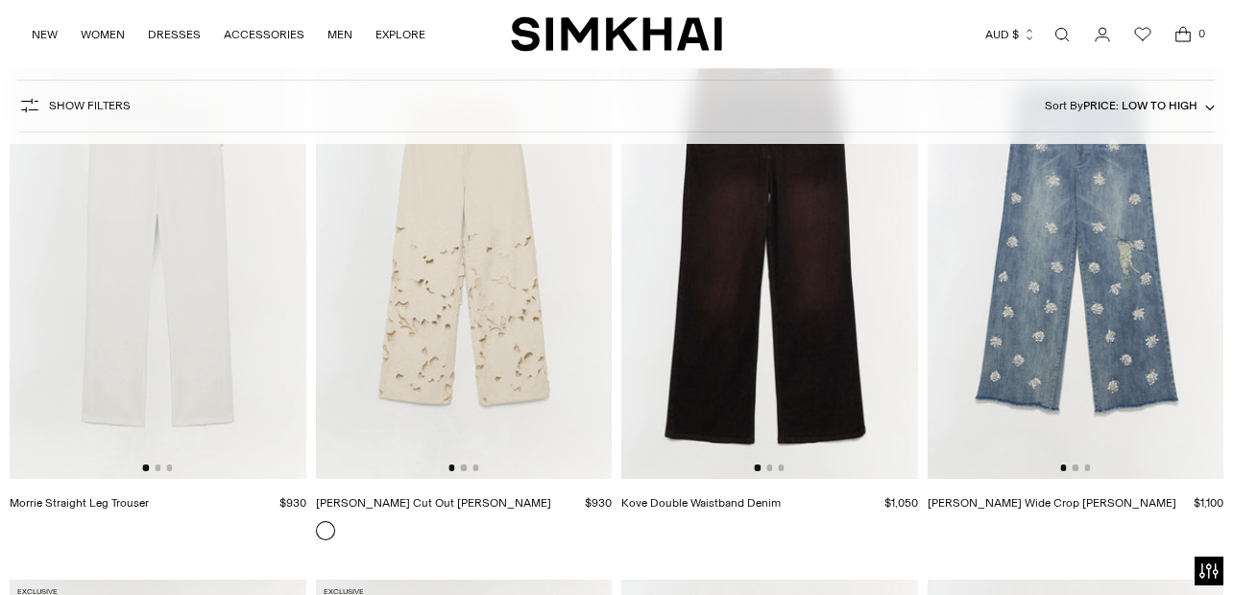
click at [1191, 538] on div "Jude Wide Crop Jean $1,100 Unit price / per" at bounding box center [1076, 296] width 297 height 522
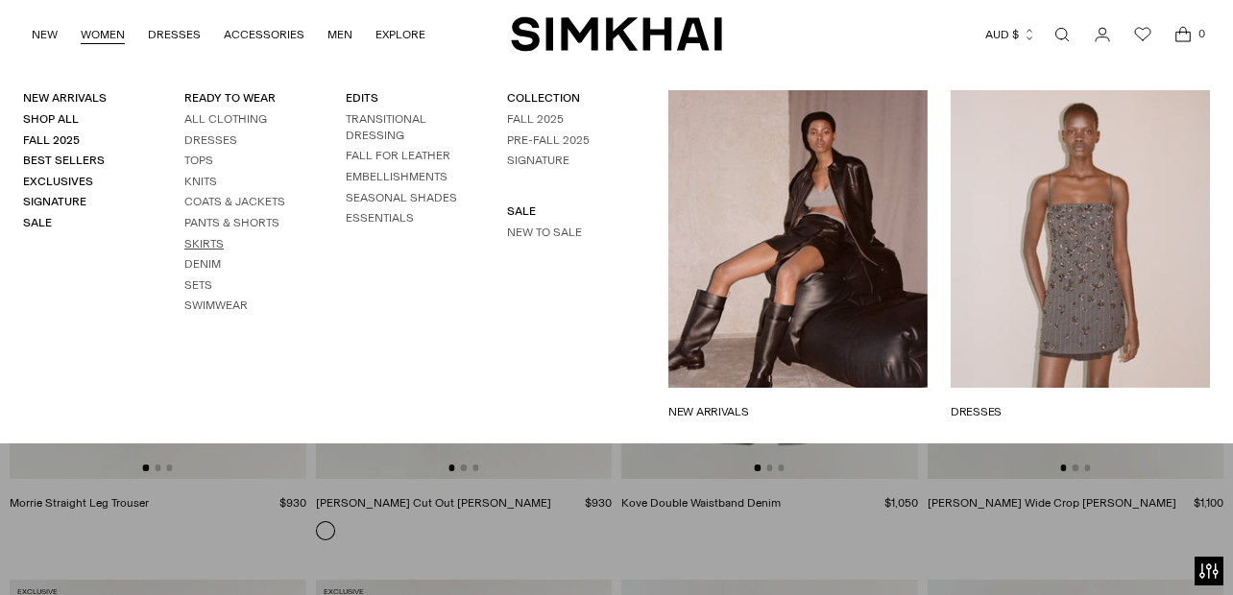
click at [202, 241] on link "Skirts" at bounding box center [203, 243] width 39 height 13
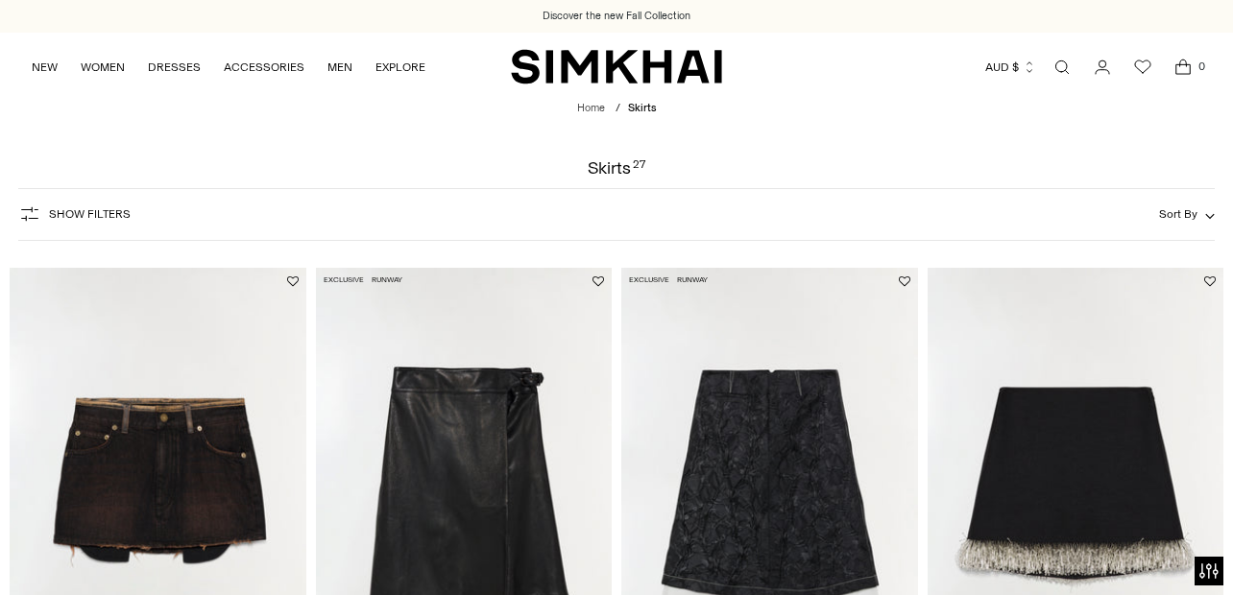
click at [1206, 221] on icon "button" at bounding box center [1210, 216] width 10 height 10
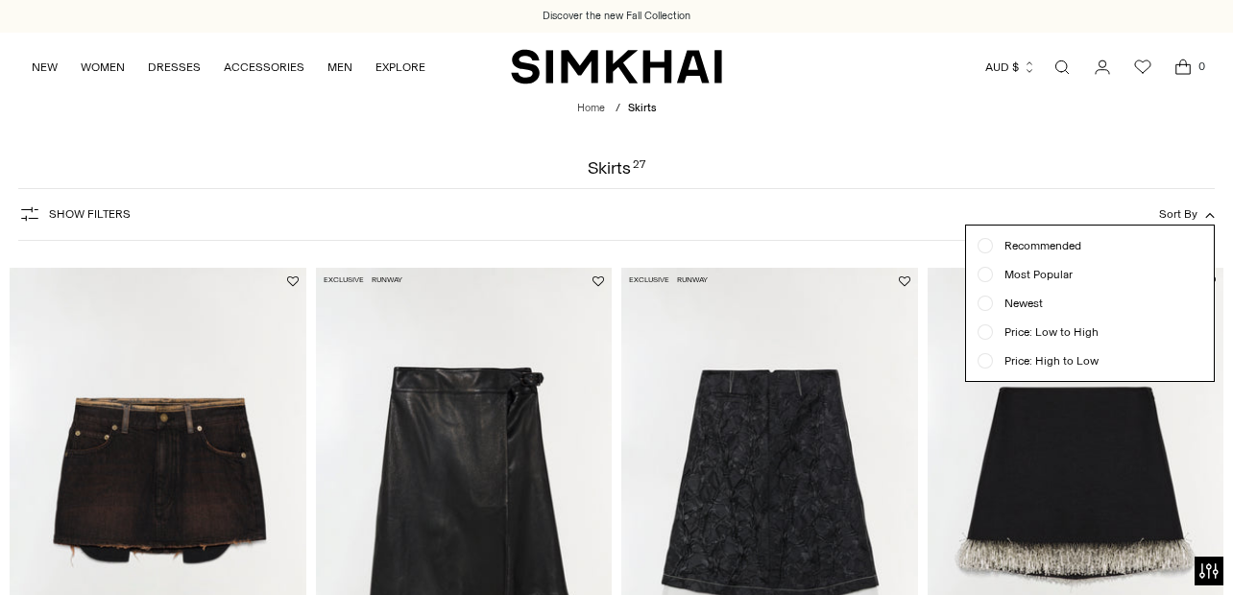
click at [979, 335] on div at bounding box center [985, 332] width 15 height 15
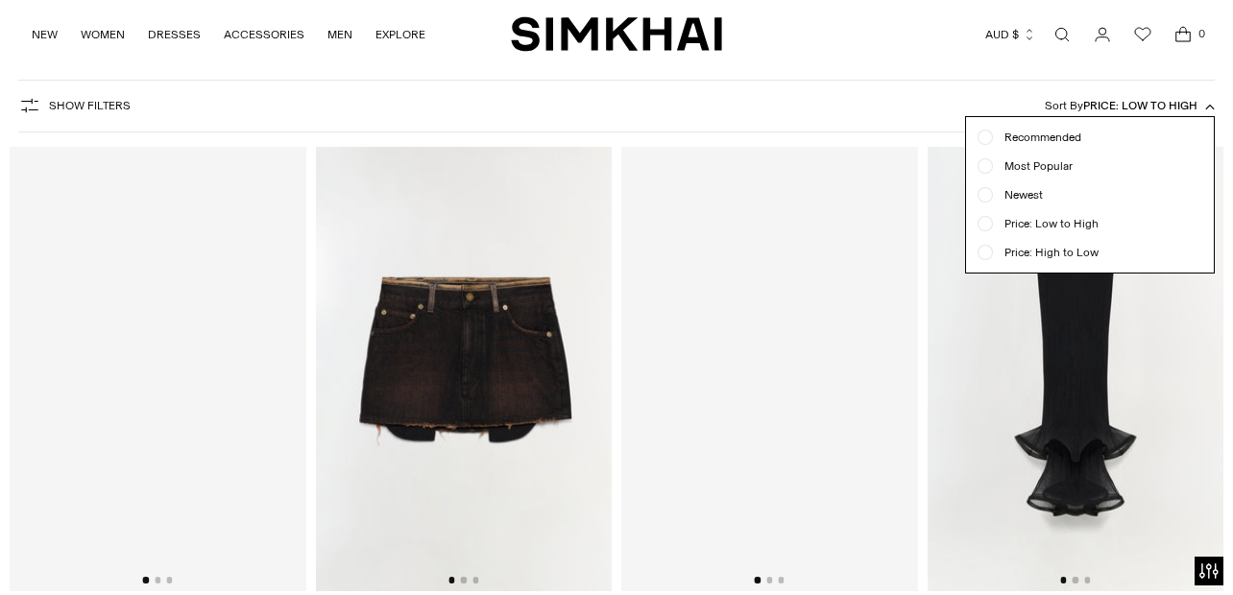
scroll to position [142, 0]
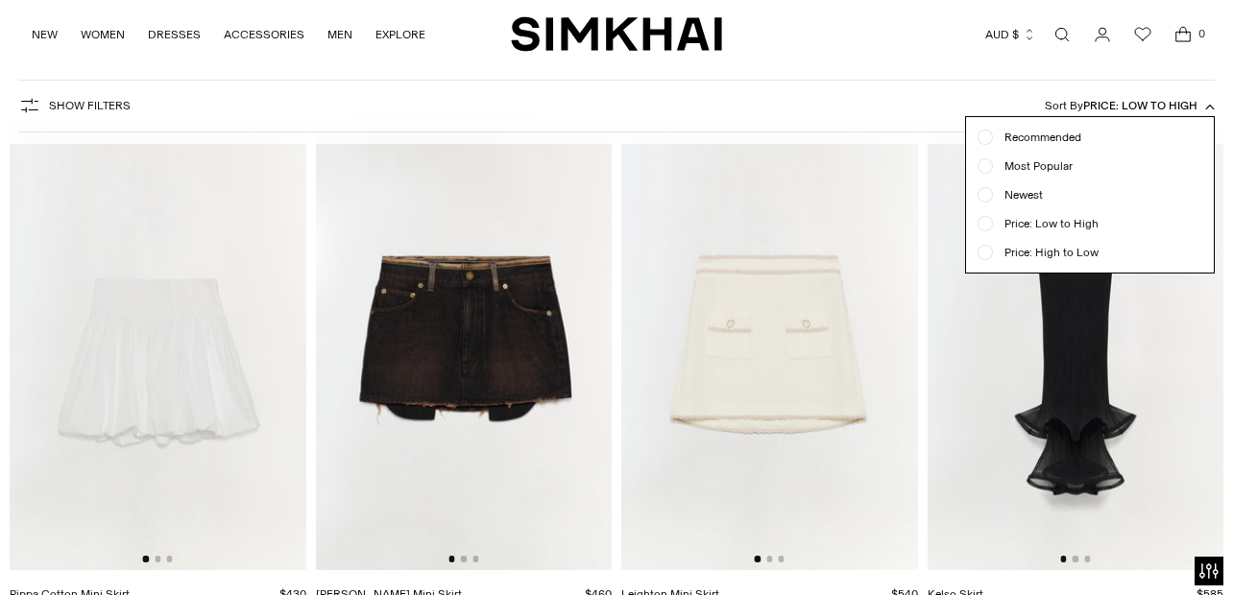
click at [1200, 100] on button "Sort By Price: Low to High" at bounding box center [1130, 105] width 170 height 21
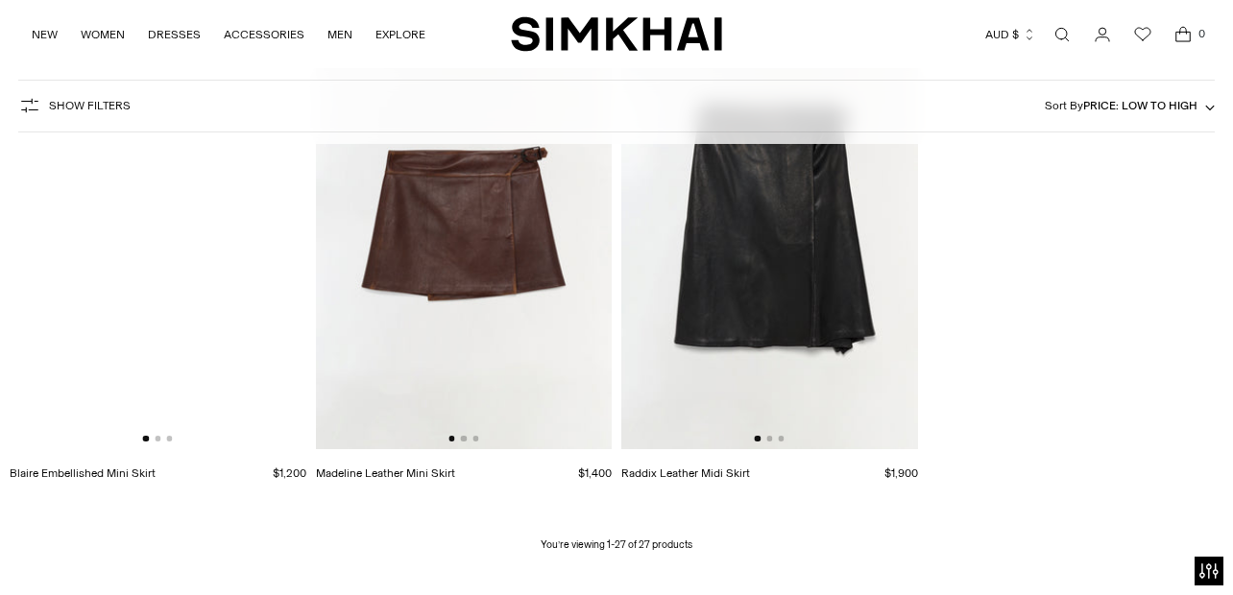
scroll to position [3503, 0]
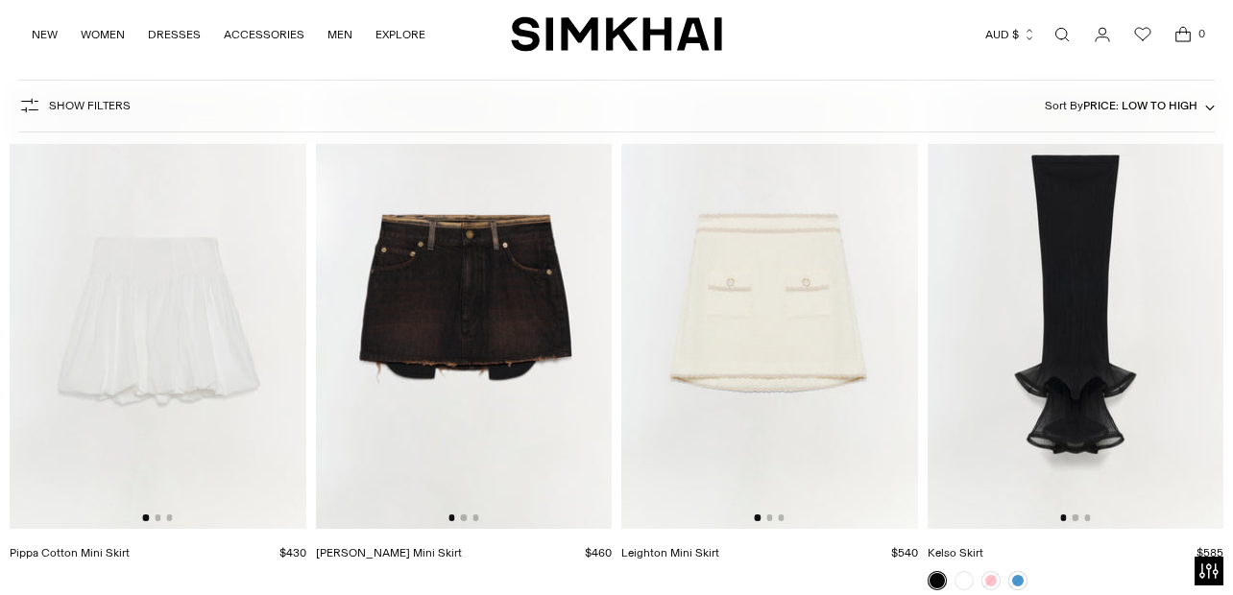
scroll to position [177, 0]
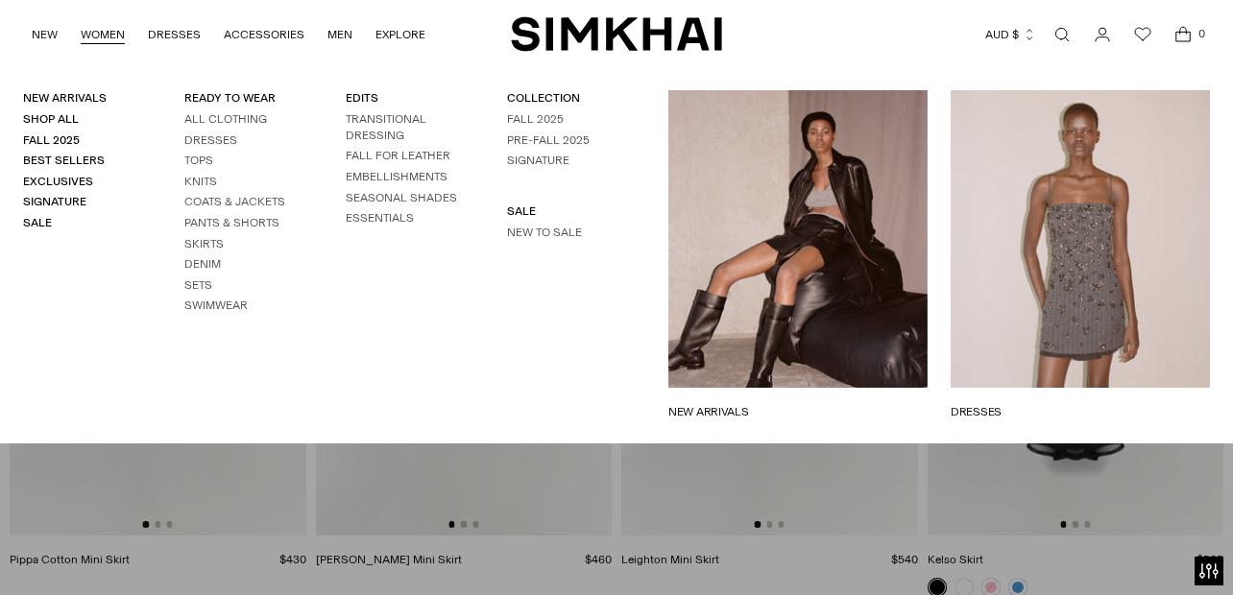
click at [182, 267] on div "New Arrivals Shop All Fall 2025 Best Sellers Exclusives Signature Sale READY TO…" at bounding box center [322, 255] width 645 height 330
click at [203, 258] on link "Denim" at bounding box center [202, 263] width 36 height 13
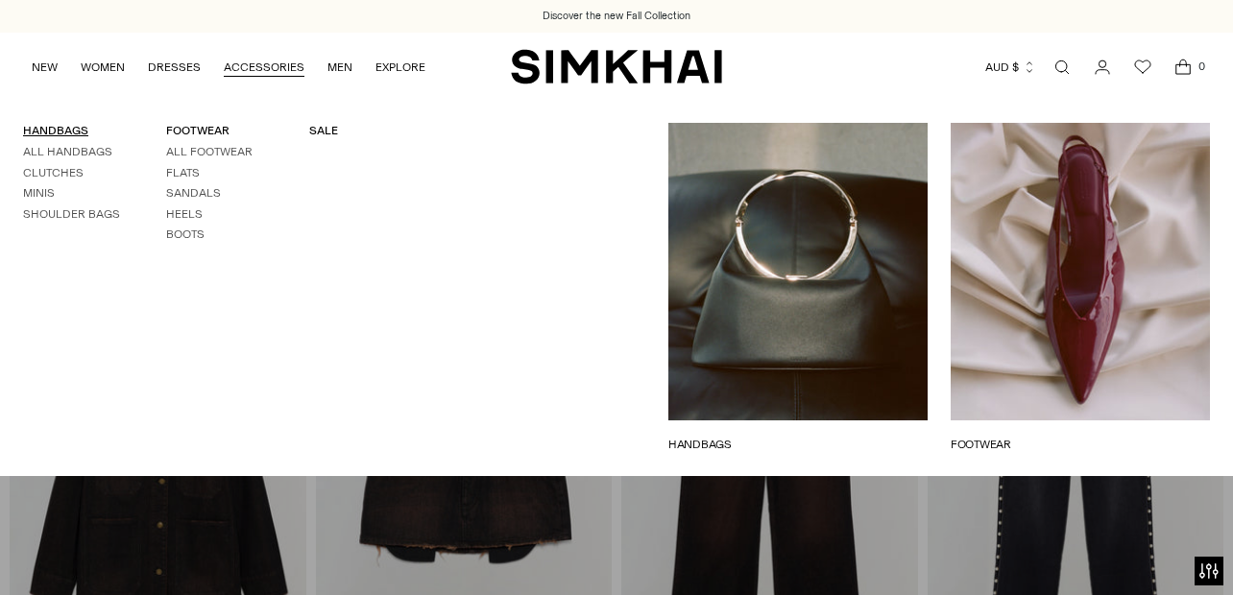
click at [69, 132] on link "HANDBAGS" at bounding box center [55, 130] width 65 height 13
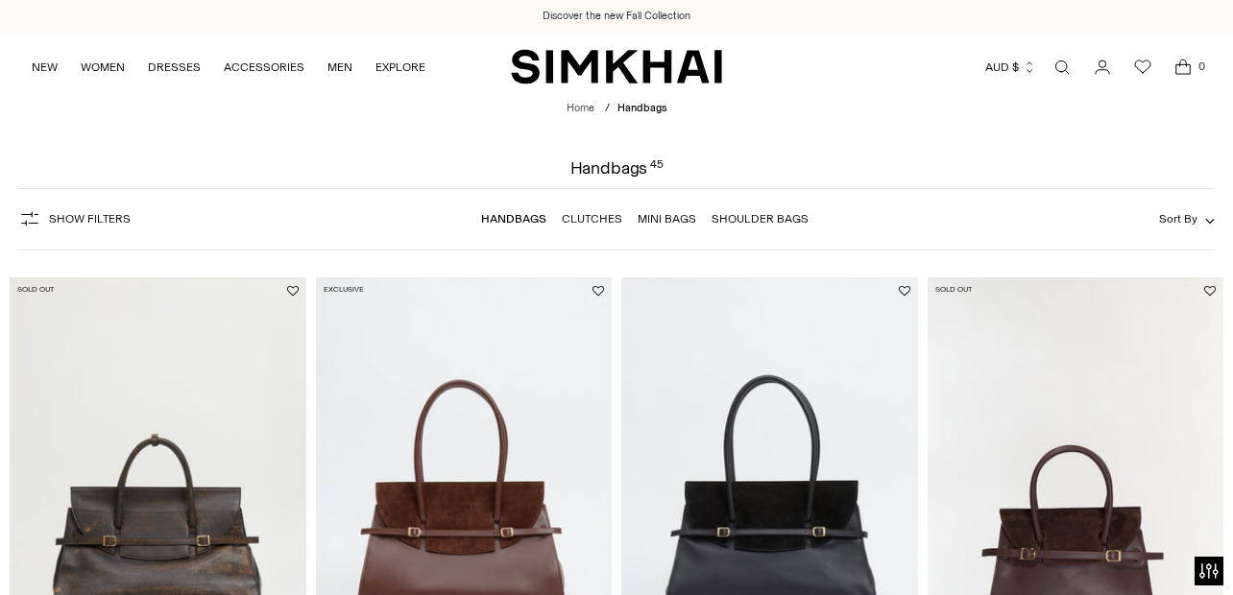
click at [1209, 223] on icon "button" at bounding box center [1210, 221] width 8 height 4
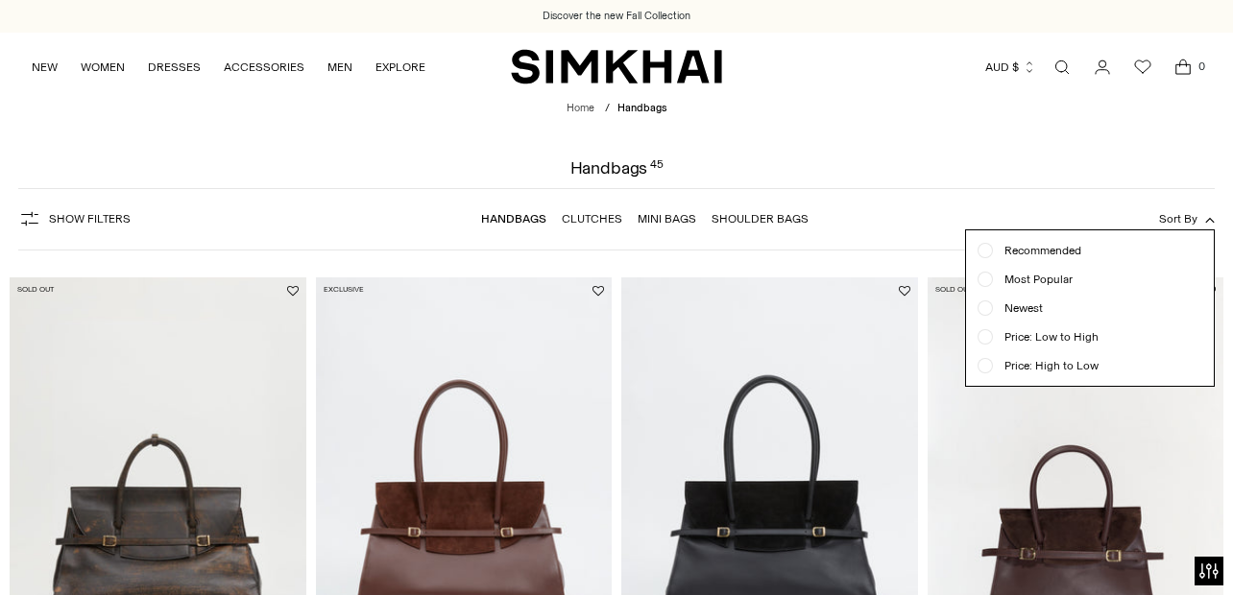
click at [1045, 339] on span "Price: Low to High" at bounding box center [1046, 336] width 106 height 17
click at [1206, 218] on icon "button" at bounding box center [1210, 221] width 10 height 10
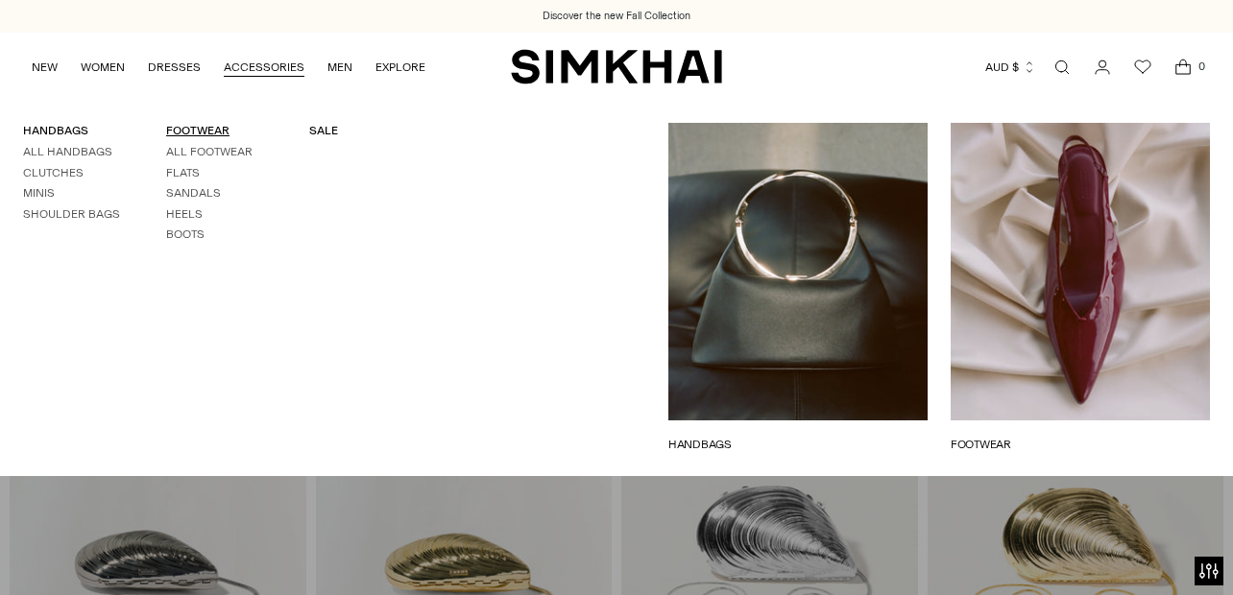
click at [215, 125] on link "FOOTWEAR" at bounding box center [197, 130] width 63 height 13
